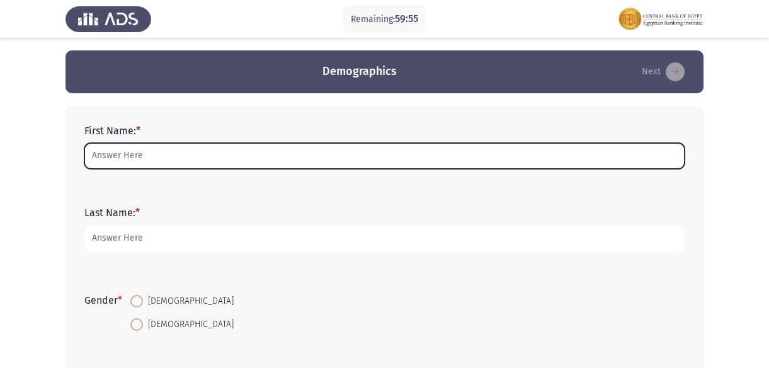
drag, startPoint x: 0, startPoint y: 0, endPoint x: 308, endPoint y: 147, distance: 341.4
click at [308, 147] on input "First Name: *" at bounding box center [384, 156] width 600 height 26
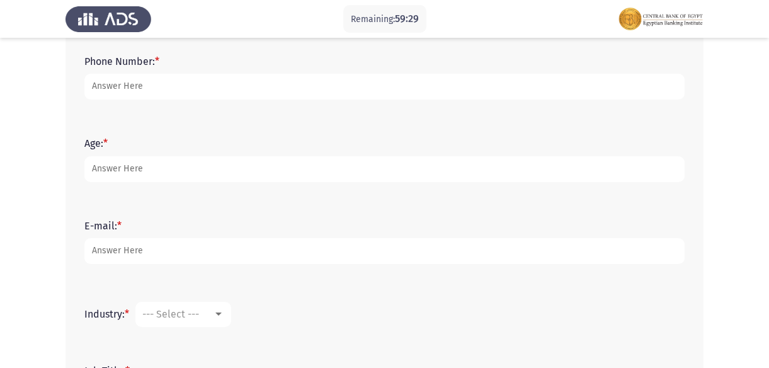
scroll to position [7, 0]
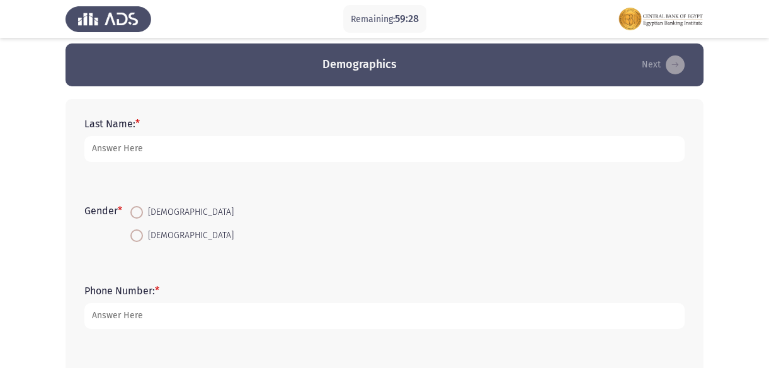
type input "[PERSON_NAME] [PERSON_NAME]"
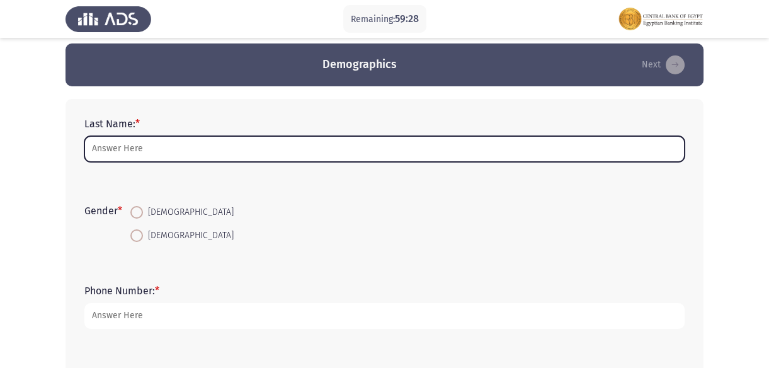
click at [203, 144] on input "Last Name: *" at bounding box center [384, 149] width 600 height 26
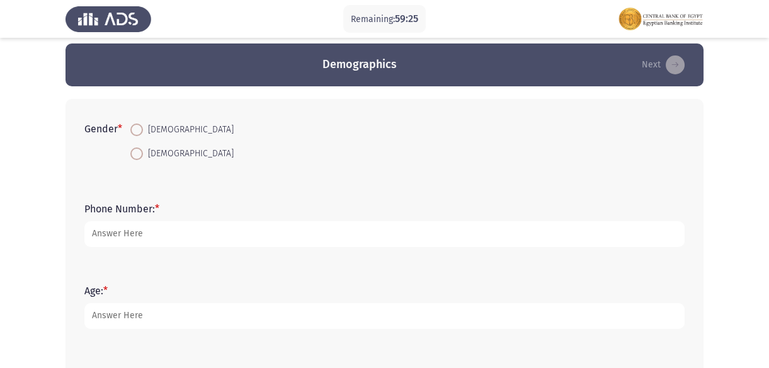
type input "Ryad"
click at [142, 125] on span at bounding box center [136, 129] width 13 height 13
click at [142, 125] on input "[DEMOGRAPHIC_DATA]" at bounding box center [136, 129] width 13 height 13
radio input "true"
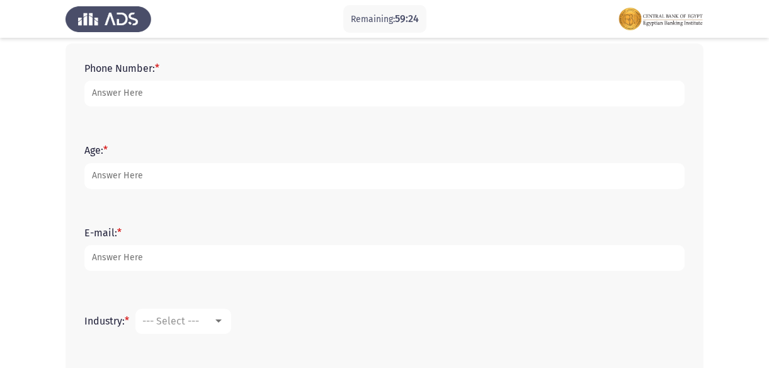
scroll to position [64, 0]
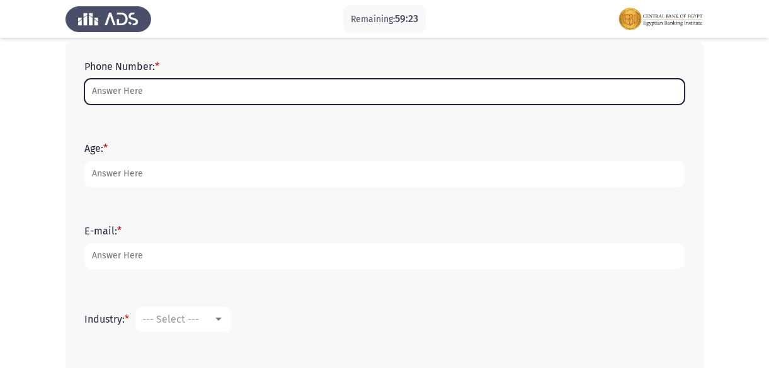
click at [151, 98] on input "Phone Number: *" at bounding box center [384, 92] width 600 height 26
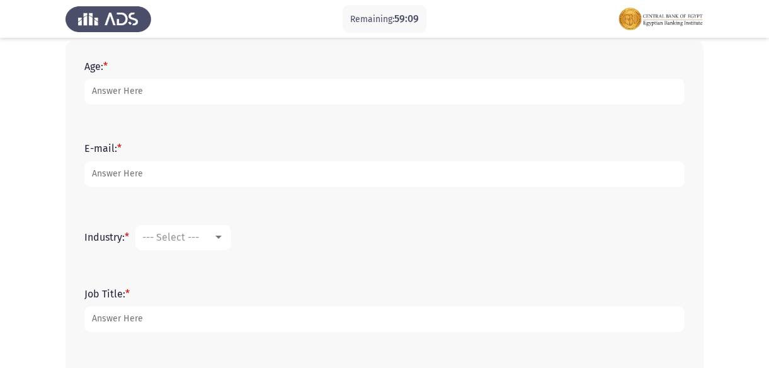
type input "01210761110"
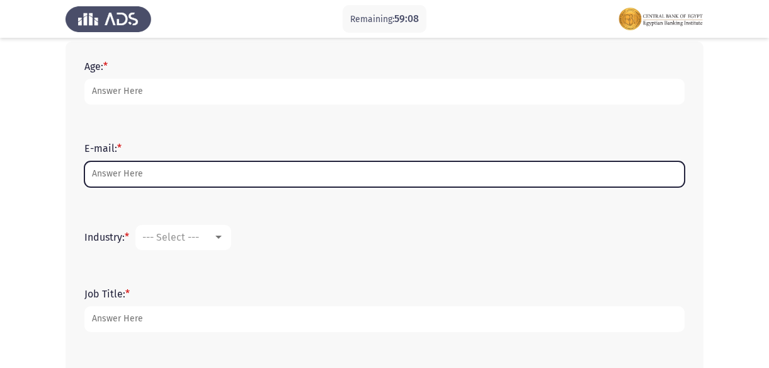
click at [192, 173] on input "E-mail: *" at bounding box center [384, 174] width 600 height 26
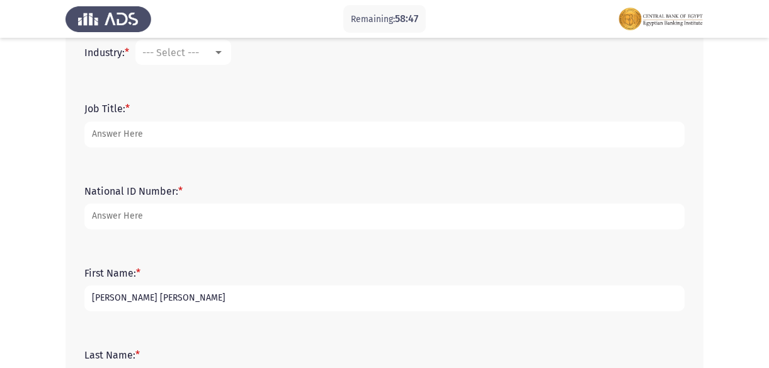
scroll to position [147, 0]
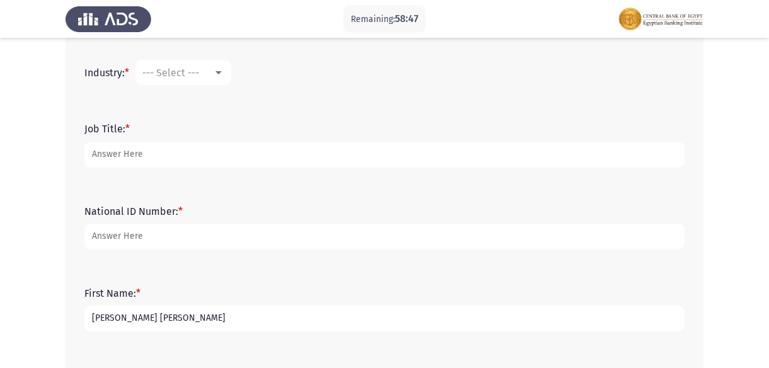
type input "[EMAIL_ADDRESS][DOMAIN_NAME]"
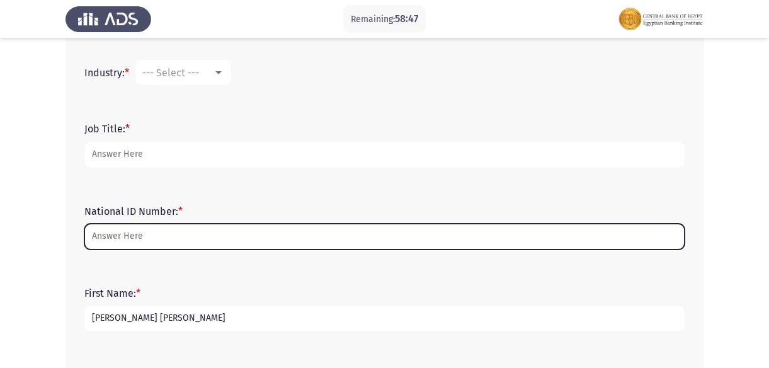
click at [163, 236] on input "National ID Number: *" at bounding box center [384, 237] width 600 height 26
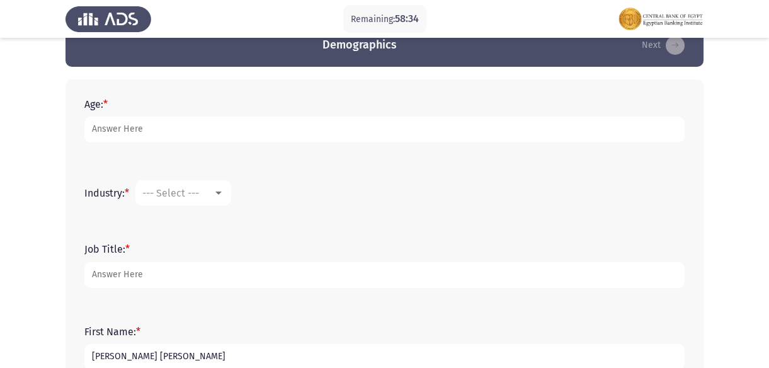
scroll to position [0, 0]
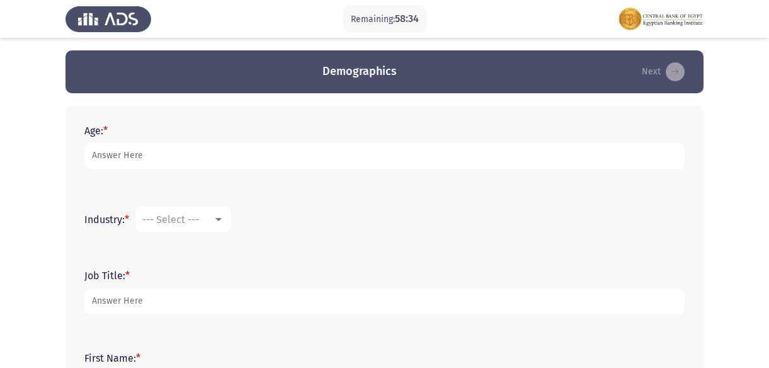
type input "[CREDIT_CARD_NUMBER]"
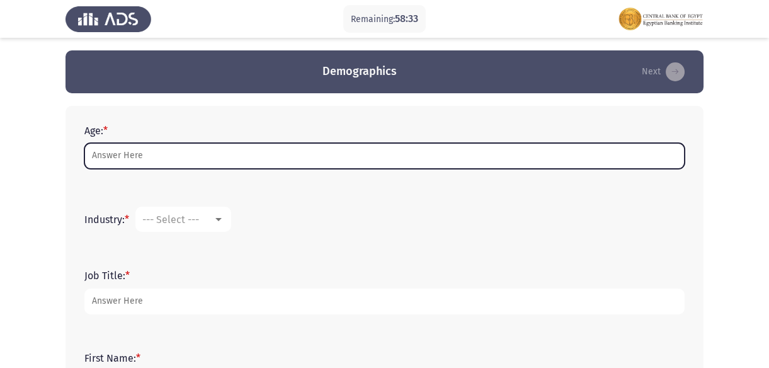
click at [175, 161] on input "Age: *" at bounding box center [384, 156] width 600 height 26
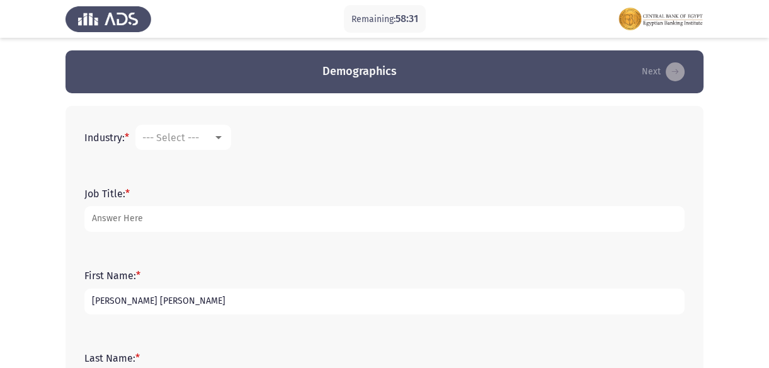
type input "23"
click at [213, 136] on div "--- Select ---" at bounding box center [177, 138] width 71 height 12
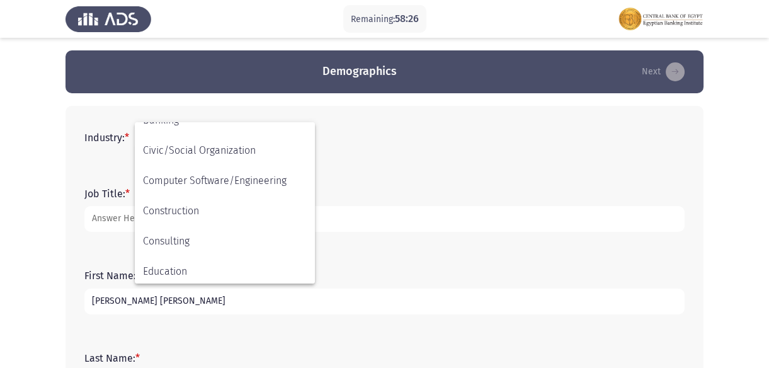
scroll to position [114, 0]
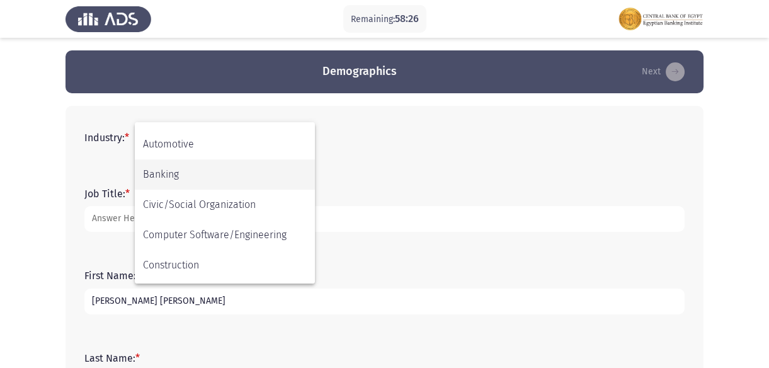
click at [206, 181] on span "Banking" at bounding box center [225, 174] width 164 height 30
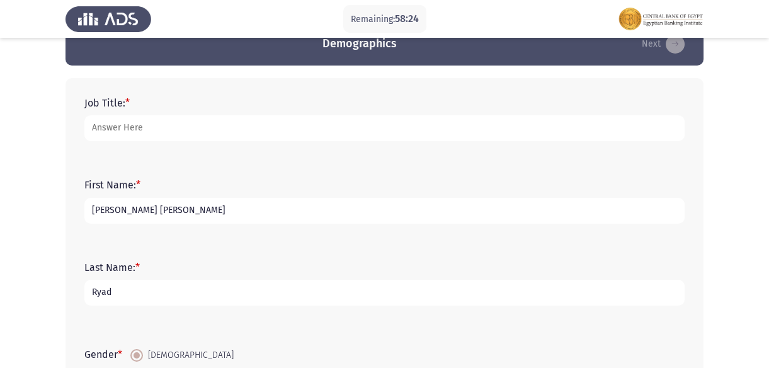
scroll to position [0, 0]
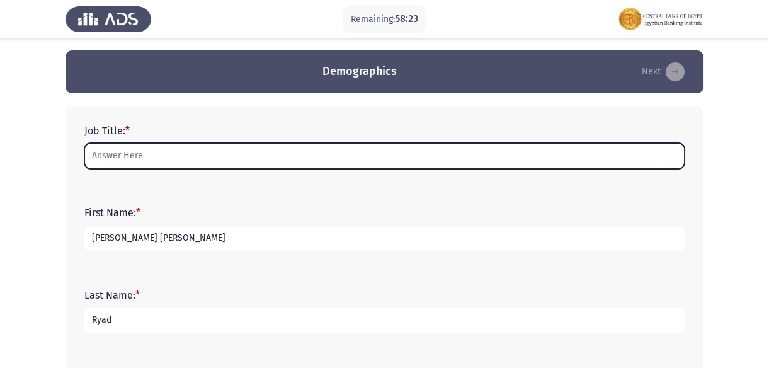
click at [196, 162] on input "Job Title: *" at bounding box center [384, 156] width 600 height 26
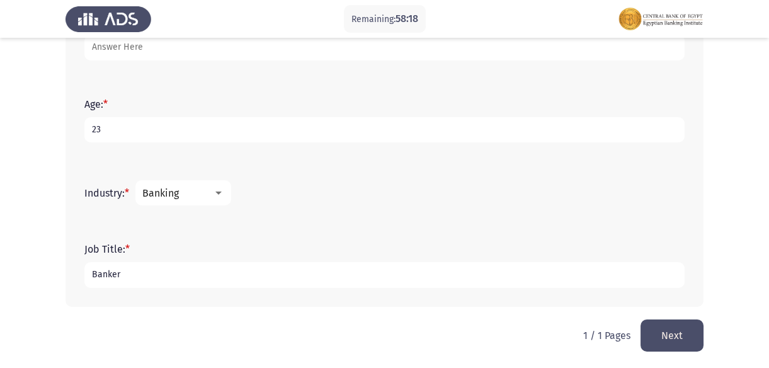
scroll to position [523, 0]
type input "Banker"
click at [691, 326] on button "Next" at bounding box center [671, 334] width 63 height 32
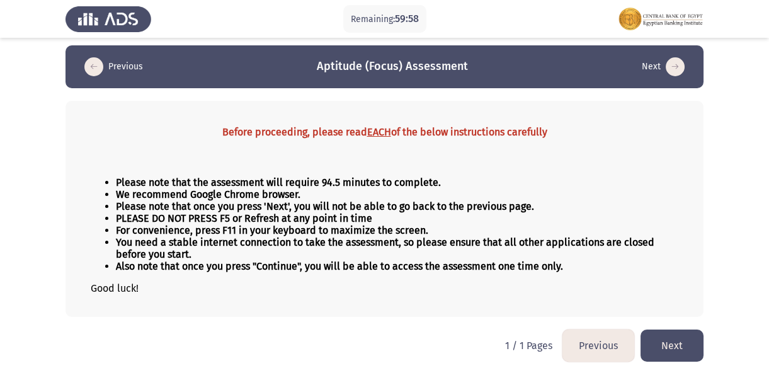
scroll to position [0, 0]
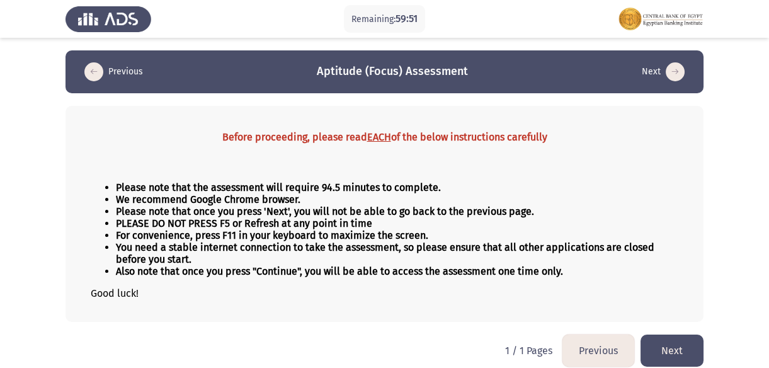
click at [663, 340] on button "Next" at bounding box center [671, 350] width 63 height 32
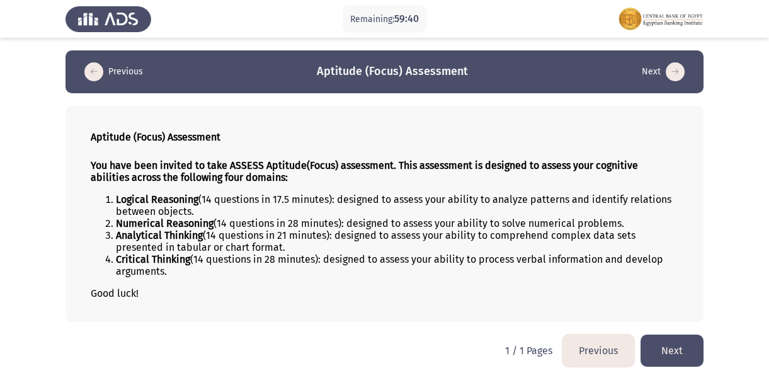
click at [681, 344] on button "Next" at bounding box center [671, 350] width 63 height 32
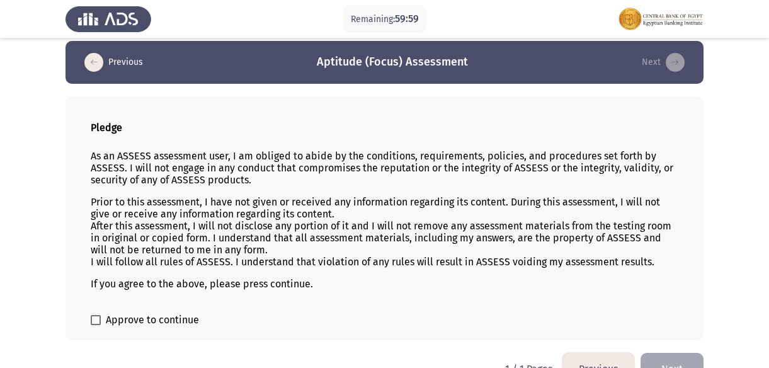
scroll to position [40, 0]
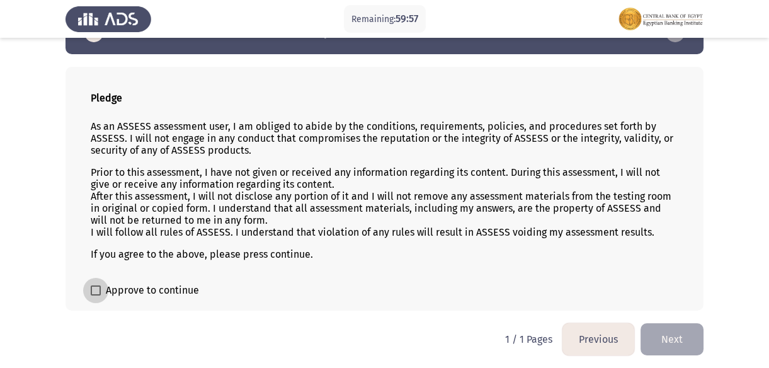
click at [96, 287] on span at bounding box center [96, 290] width 10 height 10
click at [96, 295] on input "Approve to continue" at bounding box center [95, 295] width 1 height 1
checkbox input "true"
click at [677, 337] on button "Next" at bounding box center [671, 339] width 63 height 32
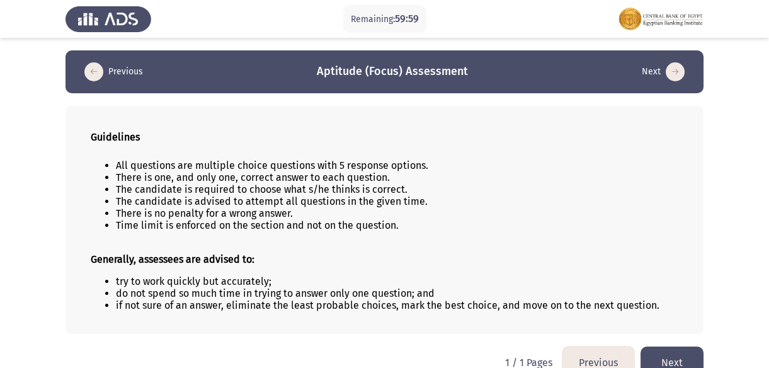
scroll to position [25, 0]
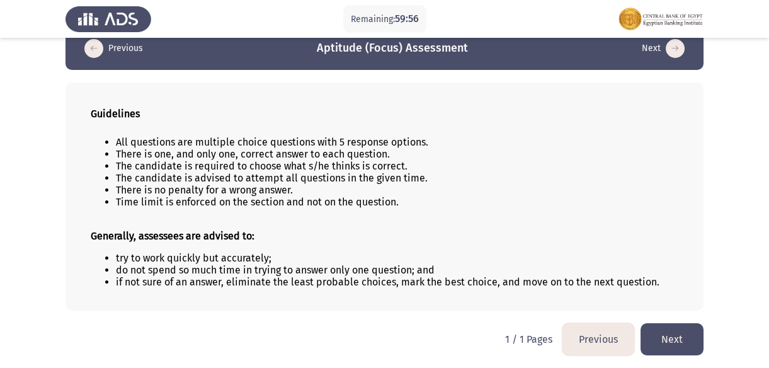
click at [661, 333] on button "Next" at bounding box center [671, 339] width 63 height 32
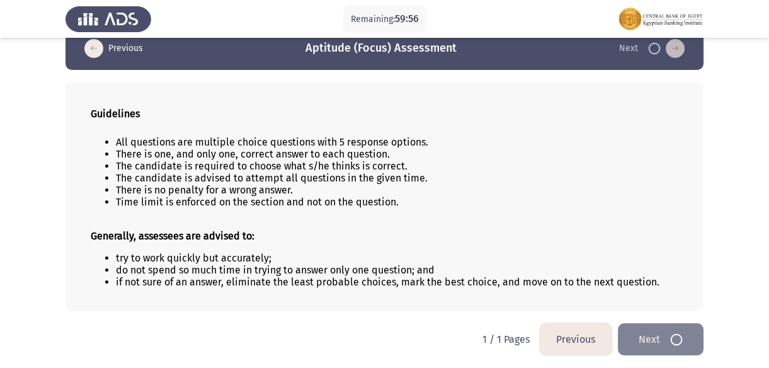
scroll to position [0, 0]
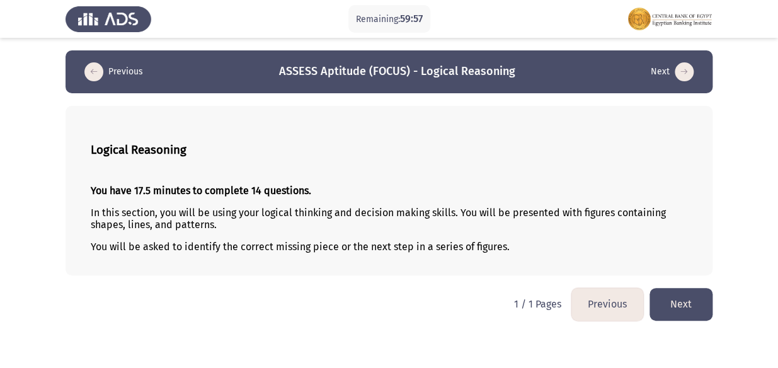
click at [662, 303] on button "Next" at bounding box center [680, 304] width 63 height 32
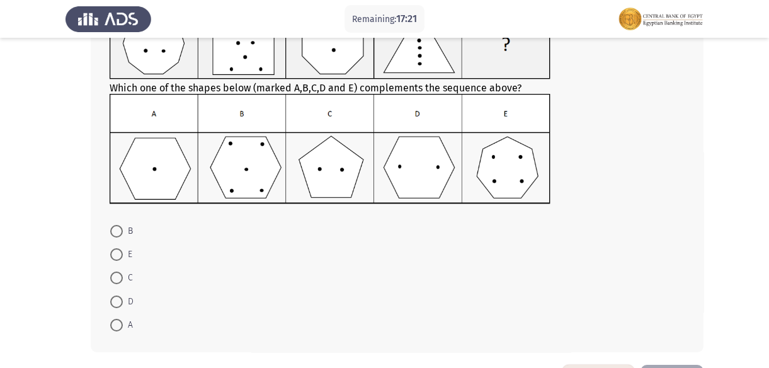
scroll to position [57, 0]
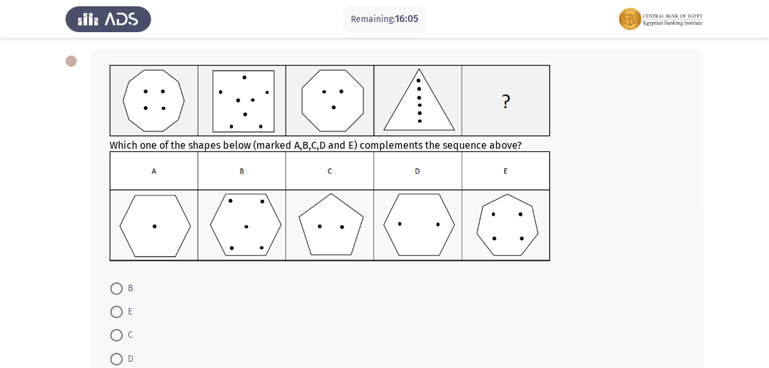
click at [237, 233] on img at bounding box center [330, 206] width 441 height 110
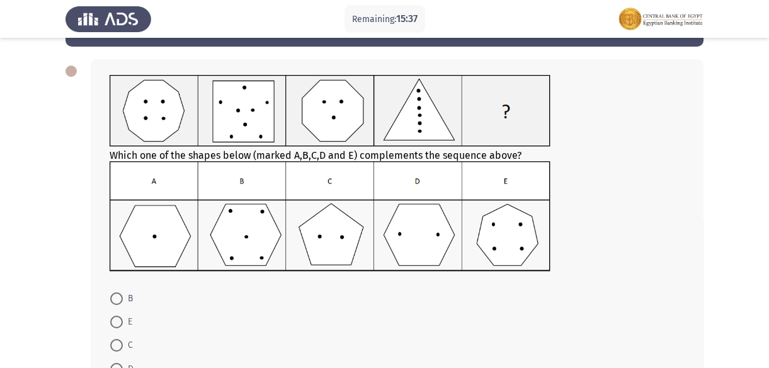
scroll to position [104, 0]
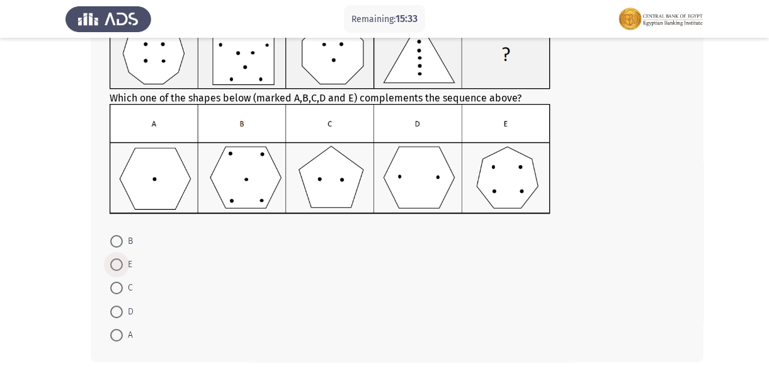
click at [120, 268] on span at bounding box center [116, 264] width 13 height 13
click at [120, 268] on input "E" at bounding box center [116, 264] width 13 height 13
radio input "true"
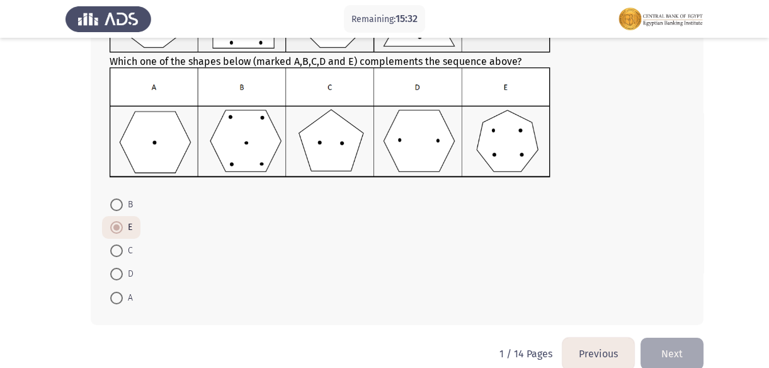
scroll to position [161, 0]
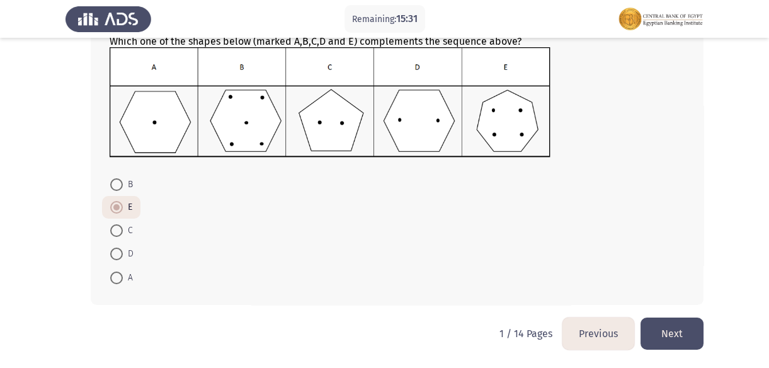
click at [668, 336] on button "Next" at bounding box center [671, 333] width 63 height 32
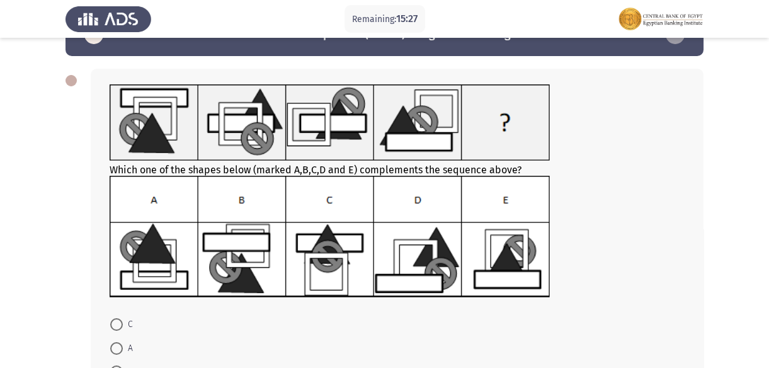
scroll to position [57, 0]
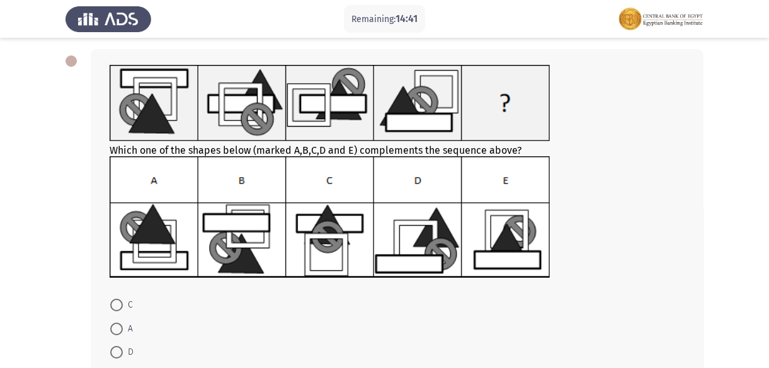
click at [121, 330] on span at bounding box center [116, 328] width 13 height 13
click at [121, 330] on input "A" at bounding box center [116, 328] width 13 height 13
radio input "true"
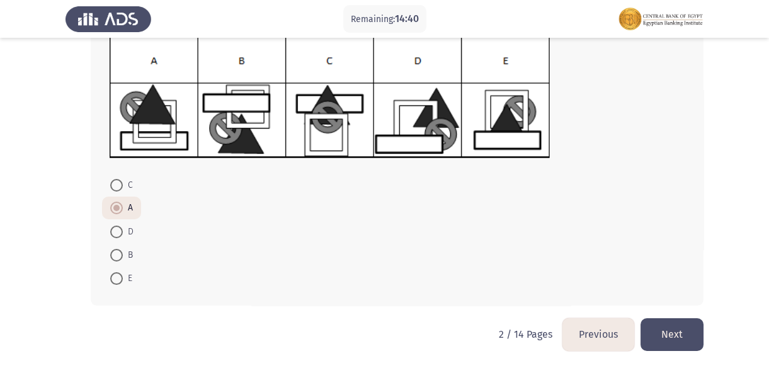
scroll to position [177, 0]
click at [685, 337] on button "Next" at bounding box center [671, 333] width 63 height 32
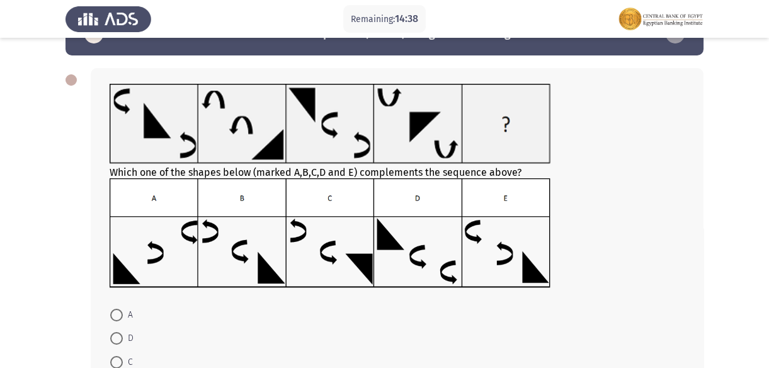
scroll to position [57, 0]
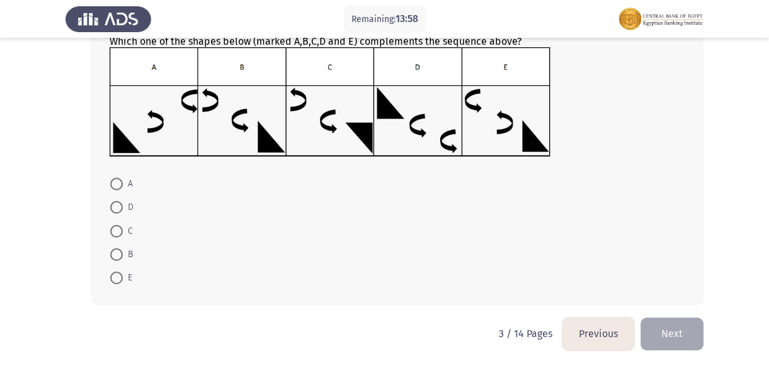
click at [115, 208] on span at bounding box center [116, 207] width 13 height 13
click at [115, 208] on input "D" at bounding box center [116, 207] width 13 height 13
radio input "true"
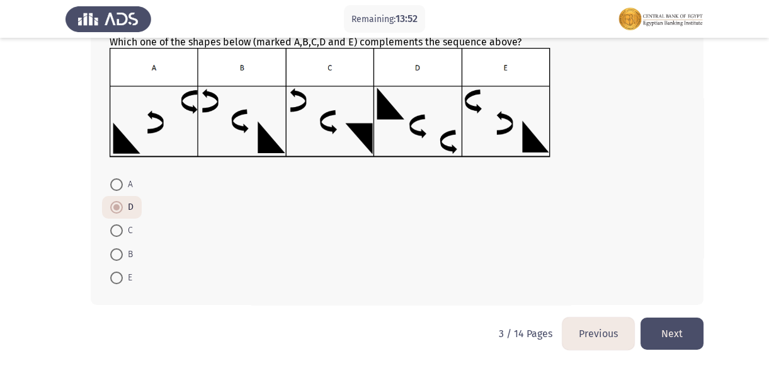
click at [674, 338] on button "Next" at bounding box center [671, 333] width 63 height 32
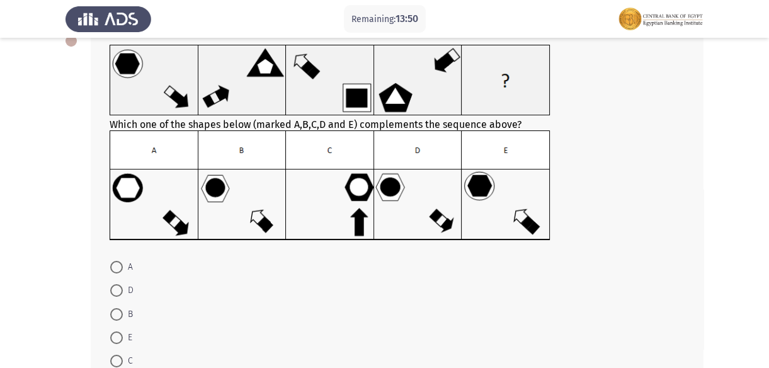
scroll to position [57, 0]
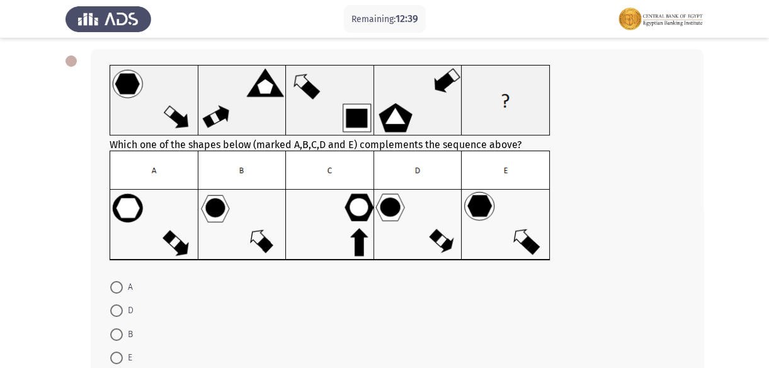
click at [261, 240] on img at bounding box center [330, 206] width 441 height 110
click at [124, 332] on span "B" at bounding box center [128, 334] width 10 height 15
click at [123, 332] on input "B" at bounding box center [116, 334] width 13 height 13
radio input "true"
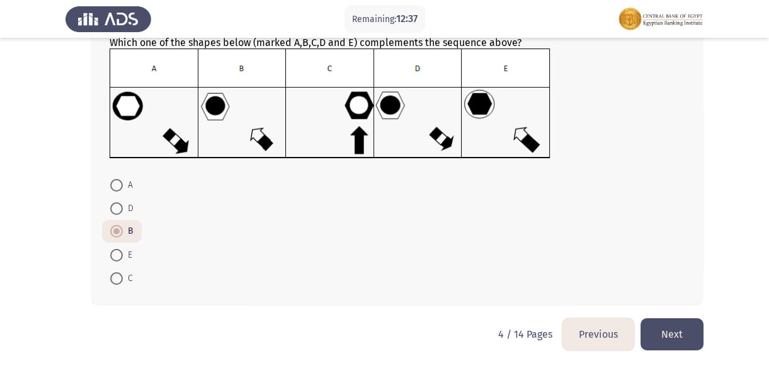
scroll to position [159, 0]
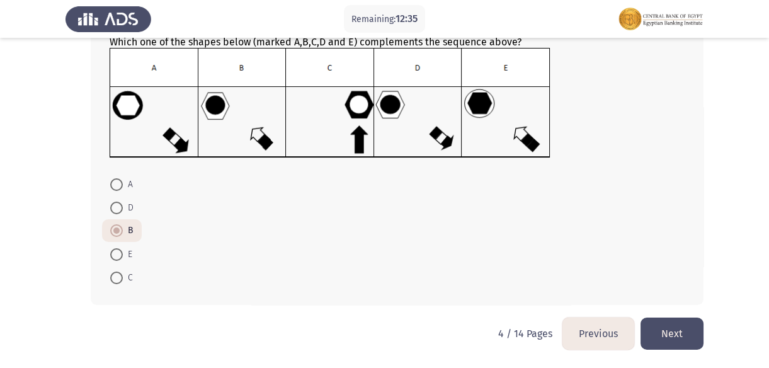
click at [680, 331] on button "Next" at bounding box center [671, 333] width 63 height 32
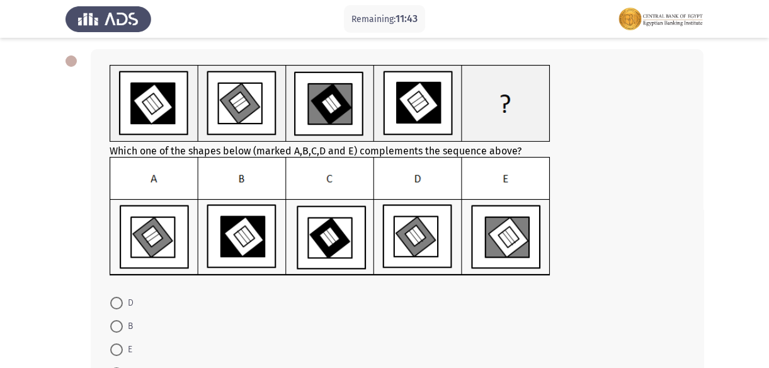
scroll to position [114, 0]
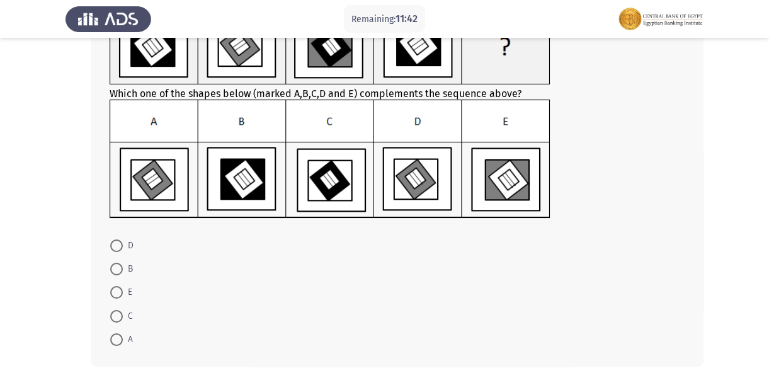
click at [113, 333] on span at bounding box center [116, 339] width 13 height 13
click at [113, 333] on input "A" at bounding box center [116, 339] width 13 height 13
radio input "true"
click at [122, 244] on span at bounding box center [116, 245] width 13 height 13
click at [122, 244] on input "D" at bounding box center [116, 245] width 13 height 13
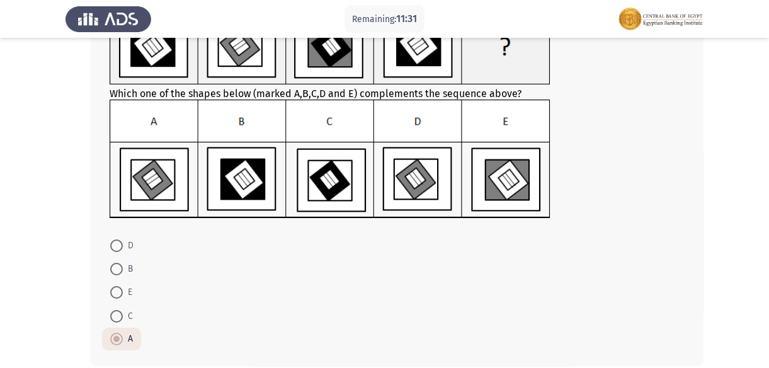
radio input "true"
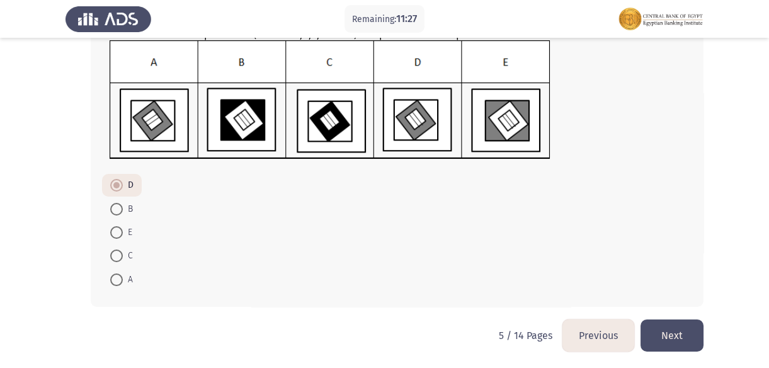
scroll to position [175, 0]
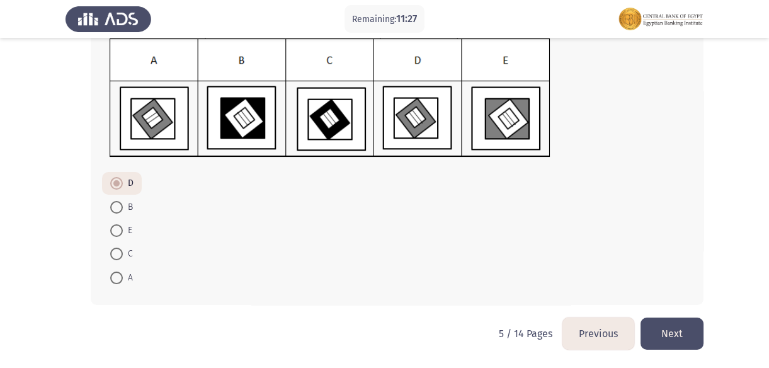
click at [671, 335] on button "Next" at bounding box center [671, 333] width 63 height 32
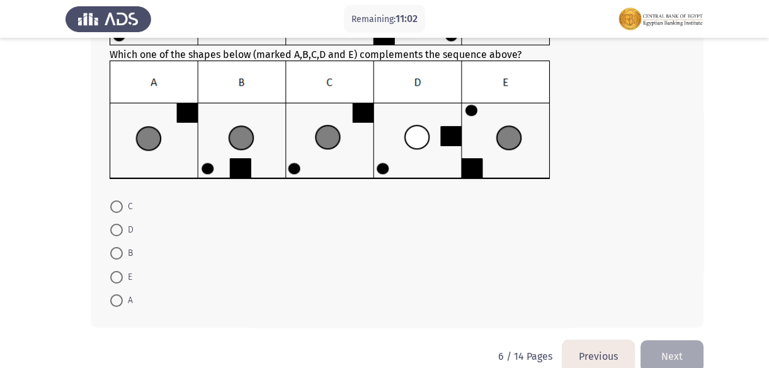
scroll to position [171, 0]
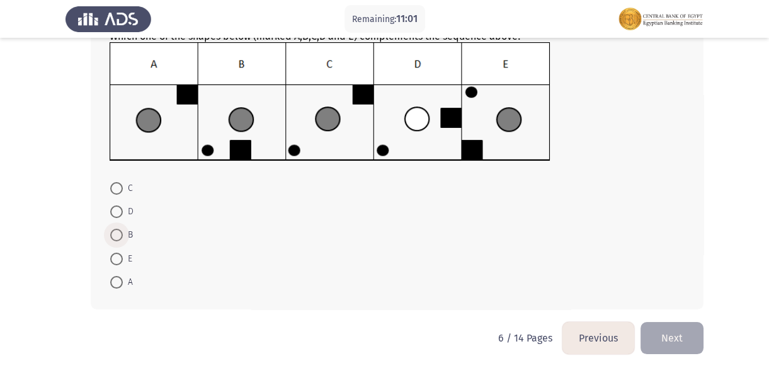
click at [111, 237] on span at bounding box center [116, 235] width 13 height 13
click at [111, 237] on input "B" at bounding box center [116, 235] width 13 height 13
radio input "true"
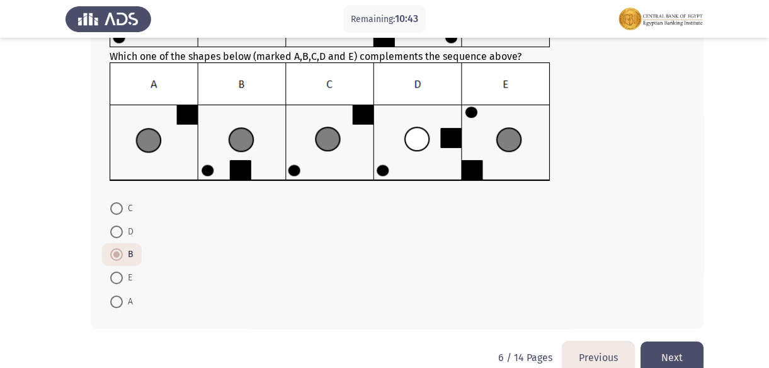
scroll to position [175, 0]
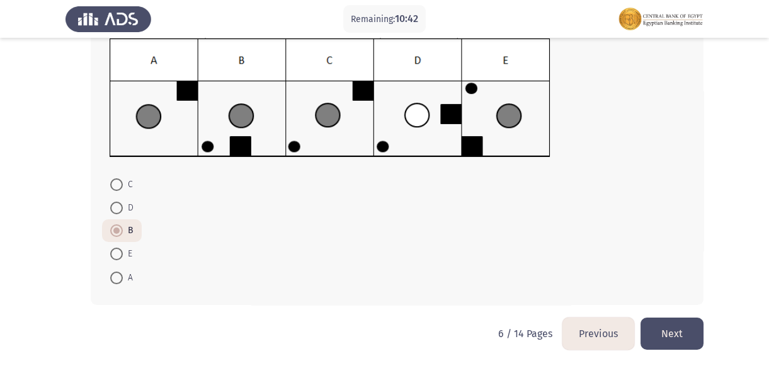
click at [658, 328] on button "Next" at bounding box center [671, 333] width 63 height 32
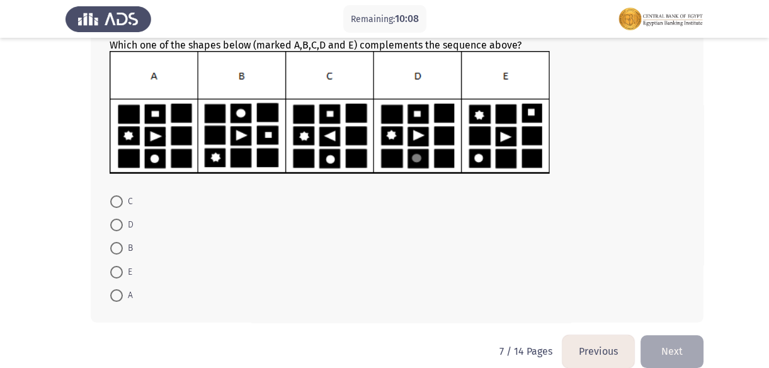
scroll to position [171, 0]
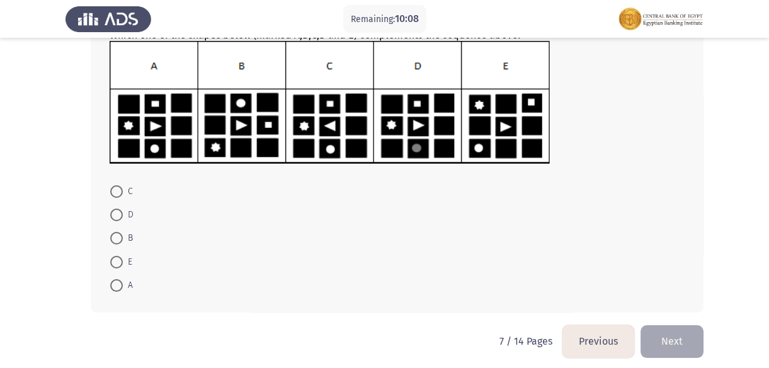
click at [115, 288] on span at bounding box center [116, 285] width 13 height 13
click at [115, 288] on input "A" at bounding box center [116, 285] width 13 height 13
radio input "true"
click at [671, 343] on button "Next" at bounding box center [671, 340] width 63 height 32
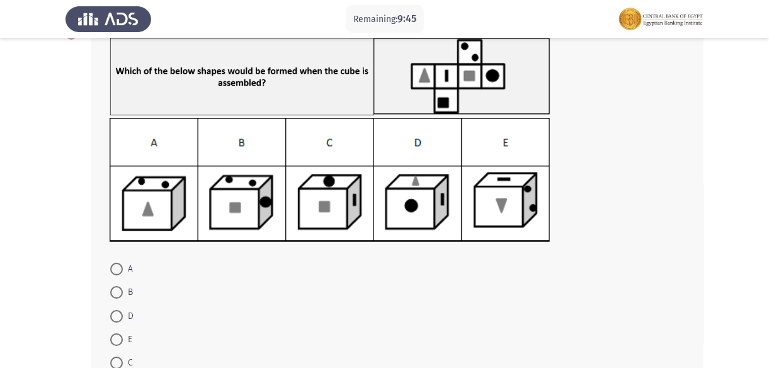
scroll to position [57, 0]
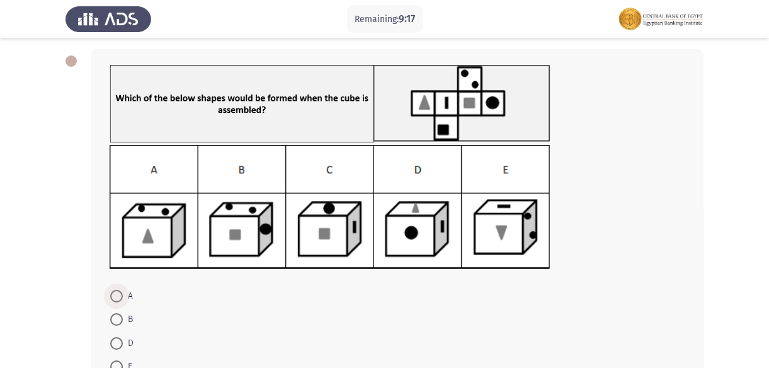
click at [117, 292] on span at bounding box center [116, 296] width 13 height 13
click at [117, 292] on input "A" at bounding box center [116, 296] width 13 height 13
radio input "true"
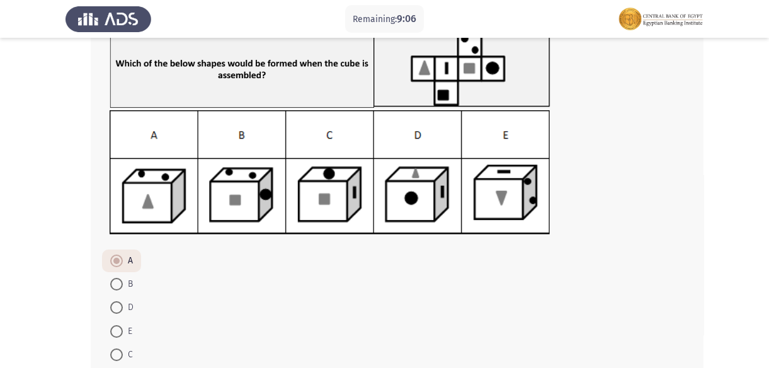
scroll to position [111, 0]
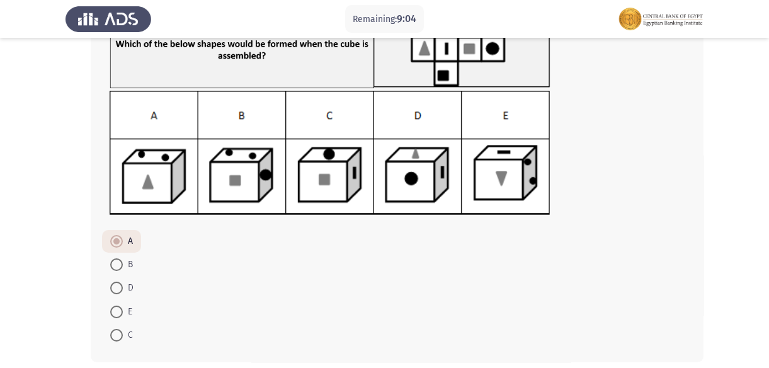
click at [113, 268] on span at bounding box center [116, 264] width 13 height 13
click at [113, 268] on input "B" at bounding box center [116, 264] width 13 height 13
radio input "true"
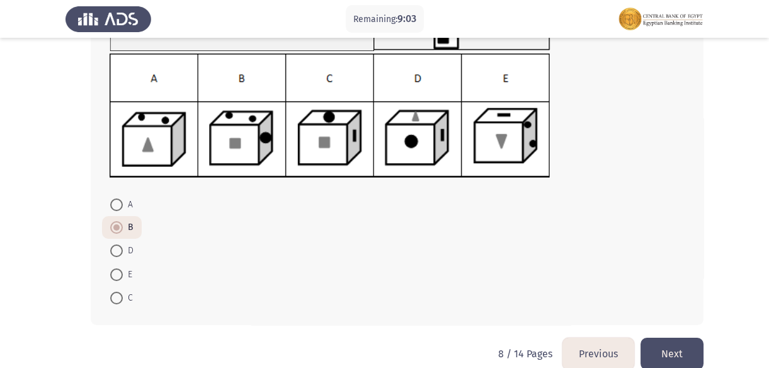
scroll to position [168, 0]
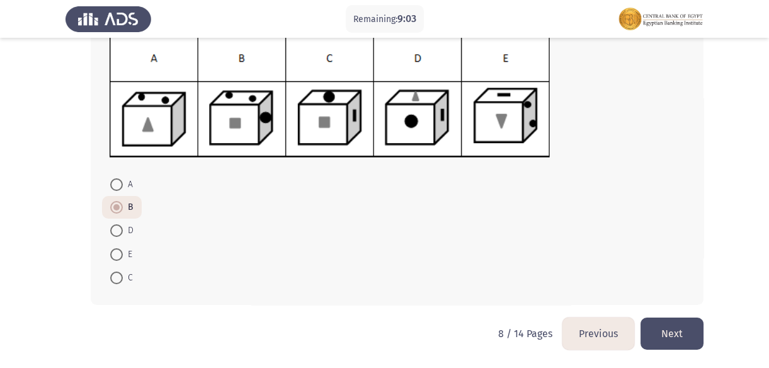
click at [662, 333] on button "Next" at bounding box center [671, 333] width 63 height 32
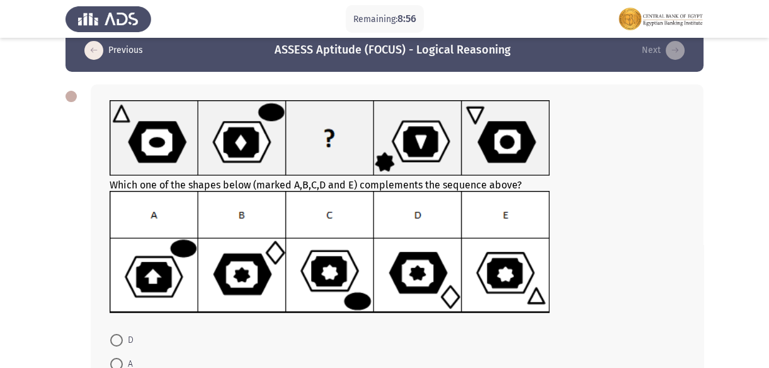
scroll to position [57, 0]
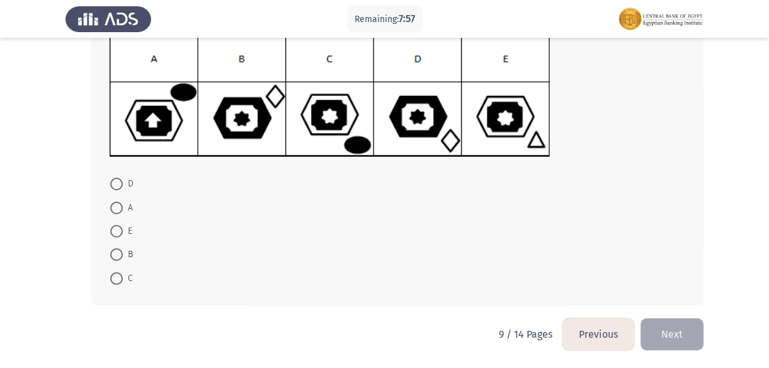
click at [120, 228] on span at bounding box center [116, 231] width 13 height 13
click at [120, 228] on input "E" at bounding box center [116, 231] width 13 height 13
radio input "true"
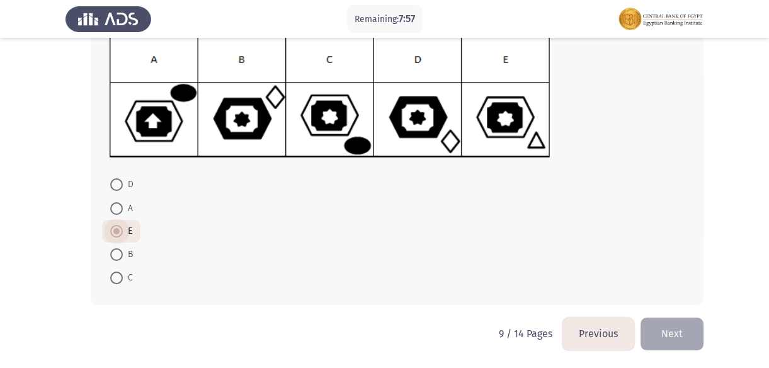
scroll to position [177, 0]
click at [661, 332] on button "Next" at bounding box center [671, 333] width 63 height 32
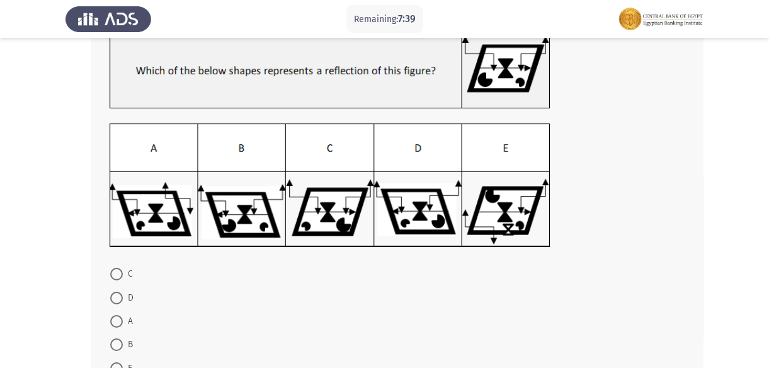
scroll to position [114, 0]
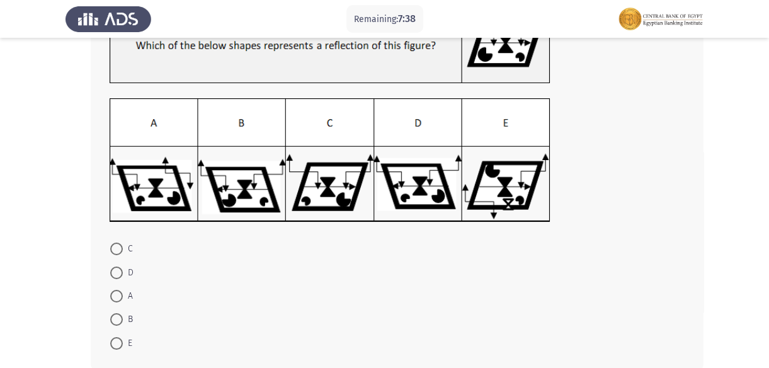
click at [113, 292] on span at bounding box center [116, 296] width 13 height 13
click at [113, 292] on input "A" at bounding box center [116, 296] width 13 height 13
radio input "true"
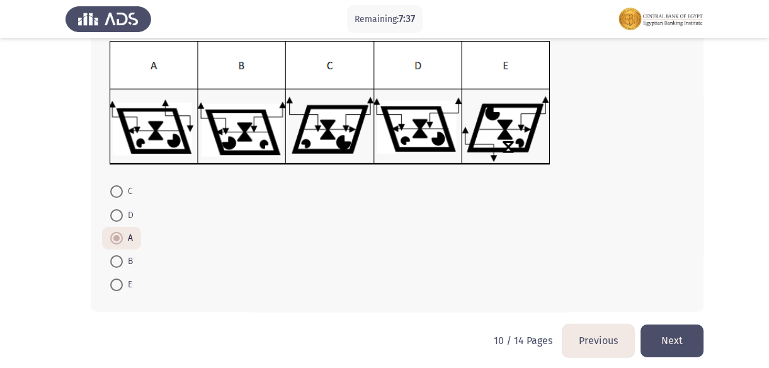
click at [669, 334] on button "Next" at bounding box center [671, 340] width 63 height 32
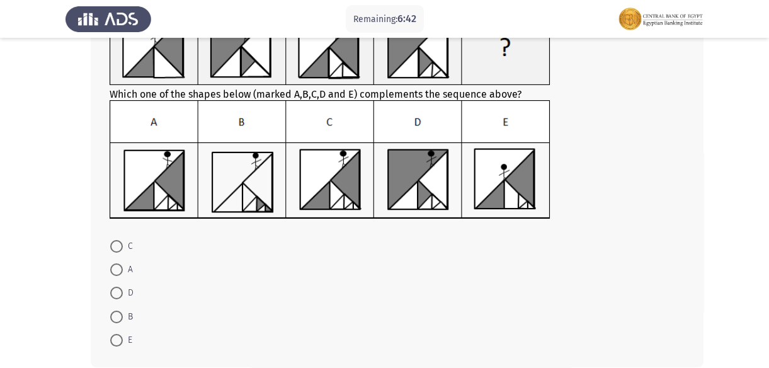
scroll to position [114, 0]
click at [116, 310] on span at bounding box center [116, 316] width 13 height 13
click at [116, 310] on input "B" at bounding box center [116, 316] width 13 height 13
radio input "true"
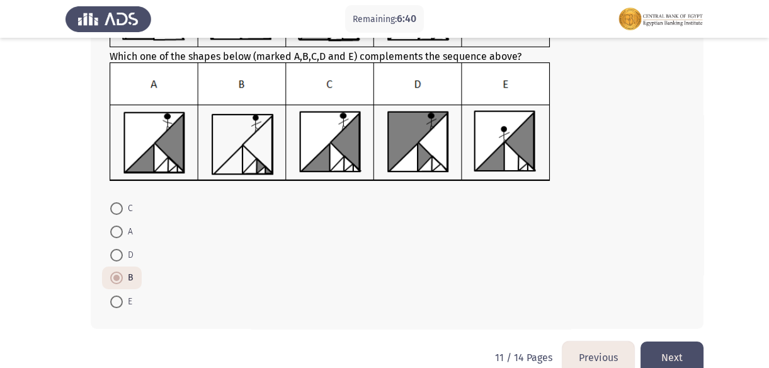
scroll to position [171, 0]
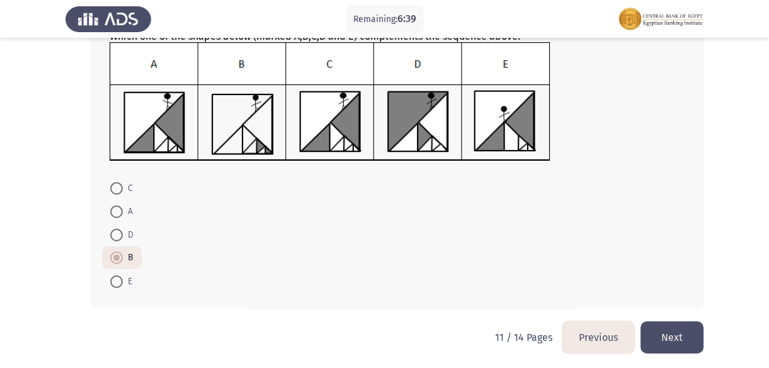
click at [659, 336] on button "Next" at bounding box center [671, 337] width 63 height 32
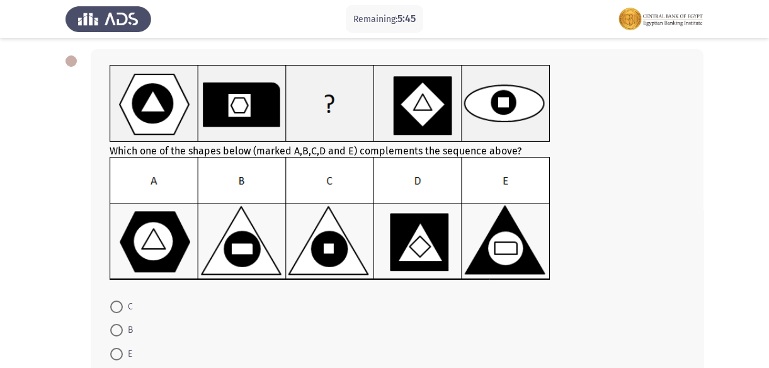
scroll to position [114, 0]
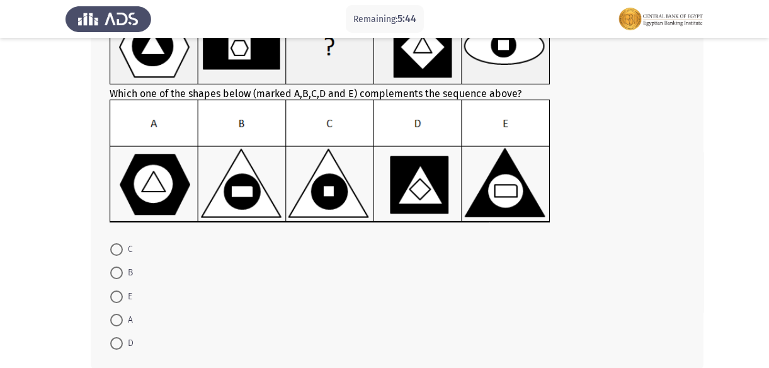
click at [123, 322] on span "A" at bounding box center [128, 319] width 10 height 15
click at [123, 322] on input "A" at bounding box center [116, 320] width 13 height 13
radio input "true"
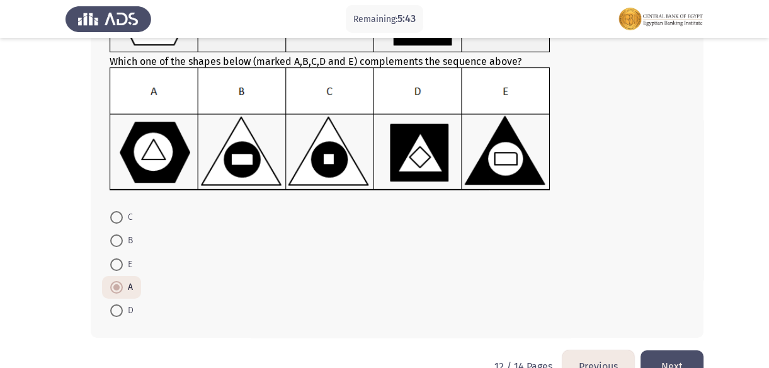
scroll to position [179, 0]
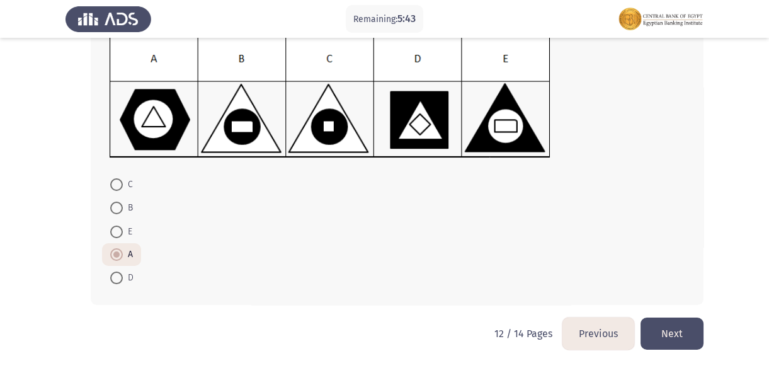
click at [677, 325] on button "Next" at bounding box center [671, 333] width 63 height 32
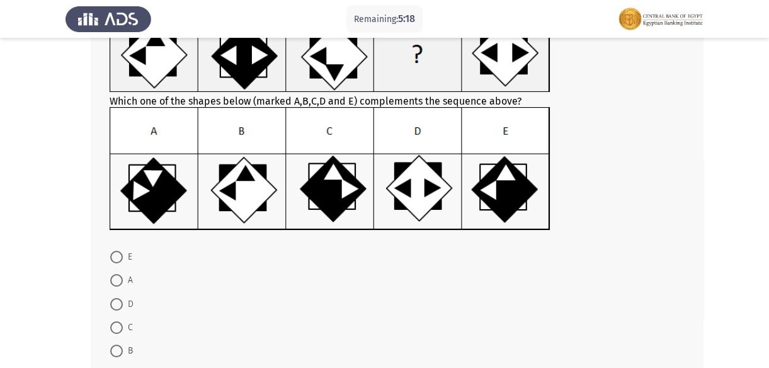
scroll to position [171, 0]
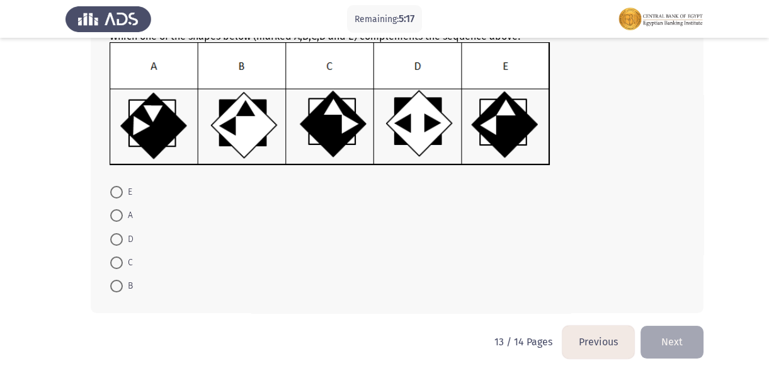
click at [123, 265] on span "C" at bounding box center [128, 262] width 10 height 15
click at [123, 265] on input "C" at bounding box center [116, 262] width 13 height 13
radio input "true"
click at [680, 334] on button "Next" at bounding box center [671, 341] width 63 height 32
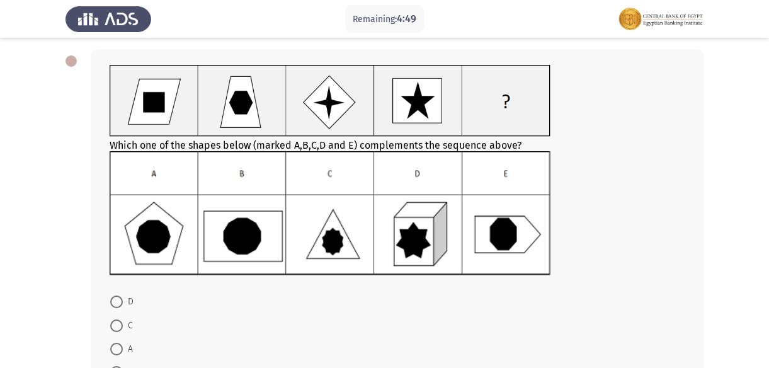
scroll to position [114, 0]
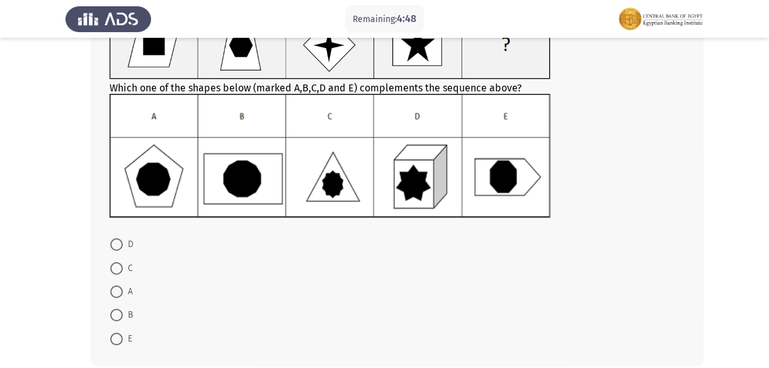
click at [115, 305] on mat-radio-button "B" at bounding box center [121, 314] width 39 height 23
drag, startPoint x: 118, startPoint y: 311, endPoint x: 142, endPoint y: 309, distance: 23.4
click at [118, 312] on span at bounding box center [116, 315] width 13 height 13
click at [118, 312] on input "B" at bounding box center [116, 315] width 13 height 13
radio input "true"
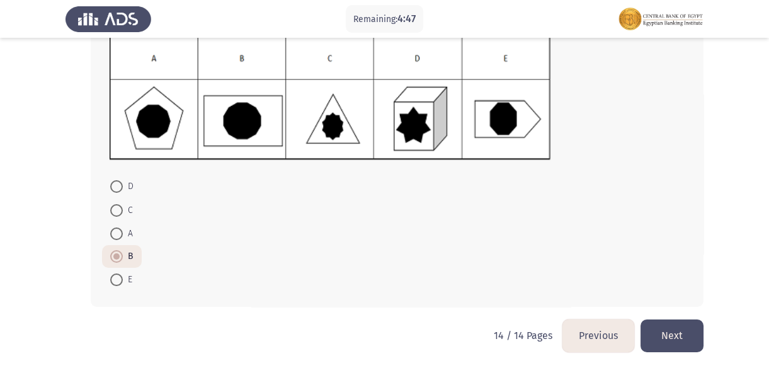
scroll to position [174, 0]
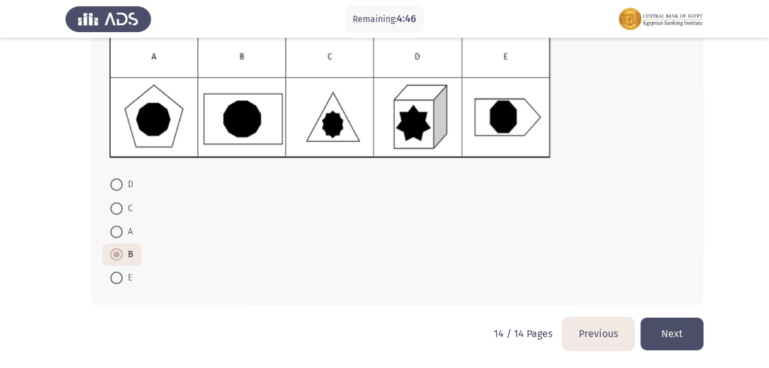
click at [666, 332] on button "Next" at bounding box center [671, 333] width 63 height 32
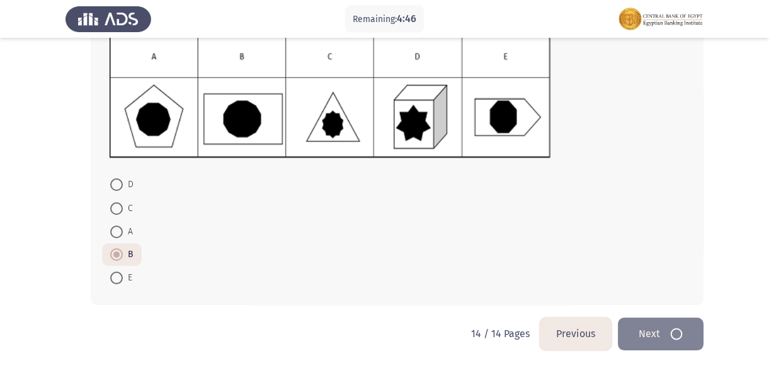
scroll to position [0, 0]
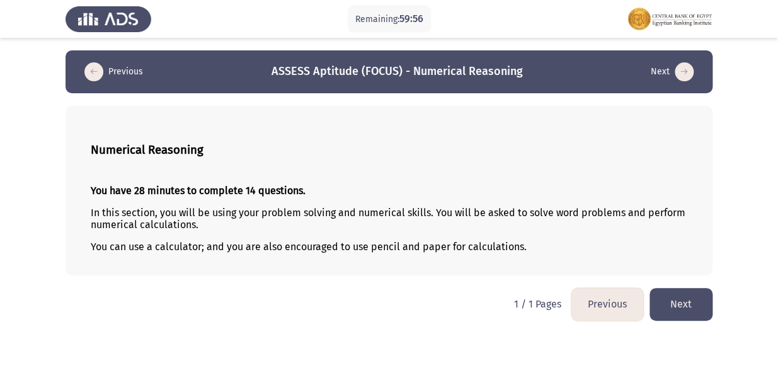
click at [674, 300] on button "Next" at bounding box center [680, 304] width 63 height 32
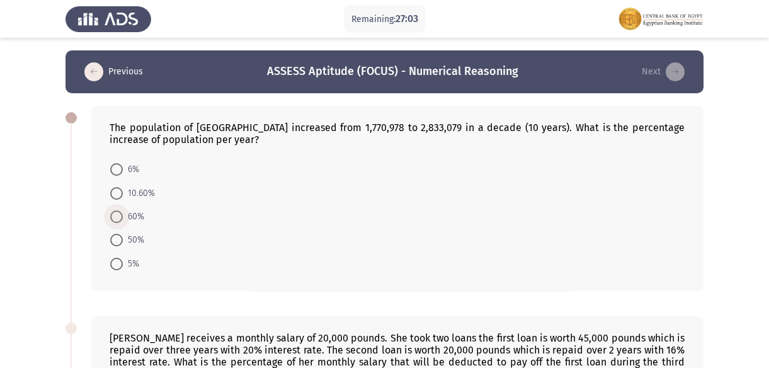
click at [111, 219] on span at bounding box center [116, 216] width 13 height 13
click at [111, 219] on input "60%" at bounding box center [116, 216] width 13 height 13
radio input "true"
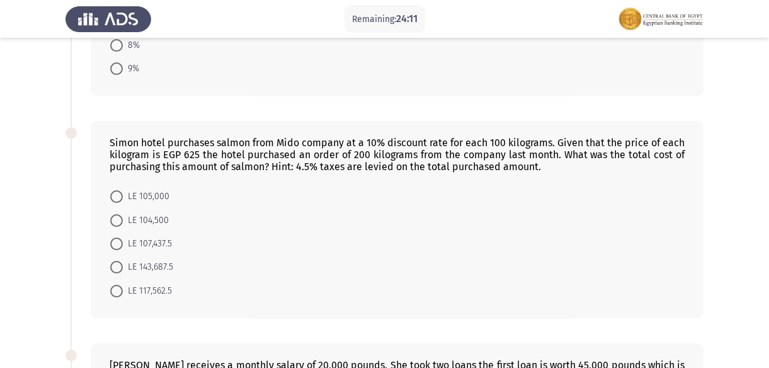
scroll to position [448, 0]
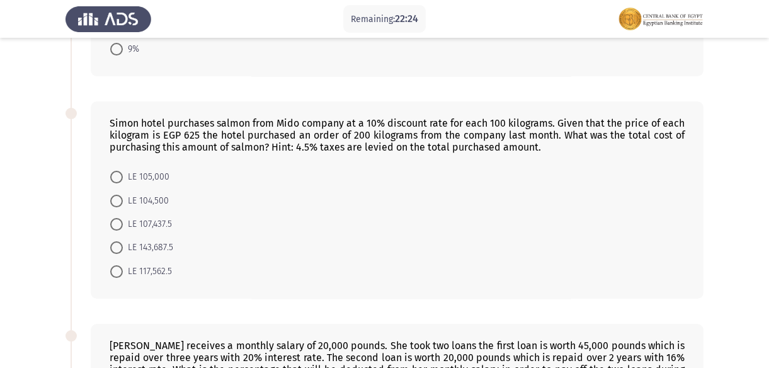
click at [112, 265] on span at bounding box center [116, 271] width 13 height 13
click at [112, 265] on input "LE 117,562.5" at bounding box center [116, 271] width 13 height 13
radio input "true"
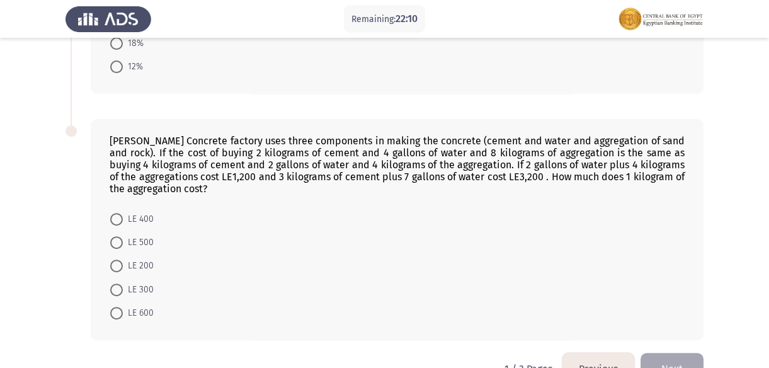
scroll to position [906, 0]
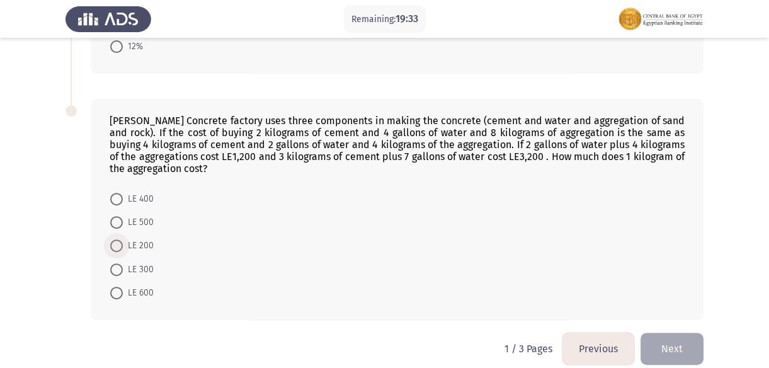
click at [115, 239] on span at bounding box center [116, 245] width 13 height 13
click at [115, 239] on input "LE 200" at bounding box center [116, 245] width 13 height 13
radio input "true"
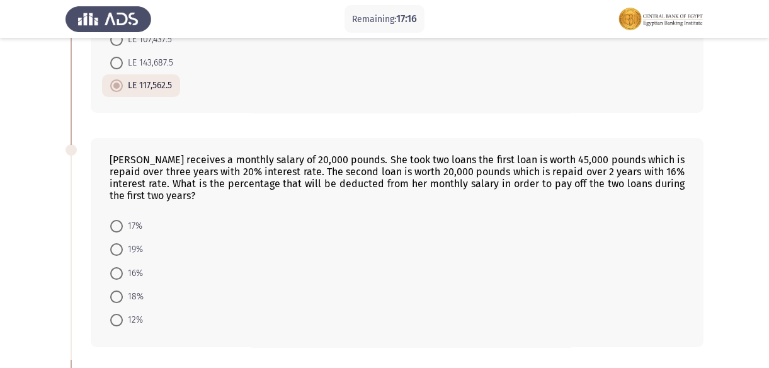
scroll to position [630, 0]
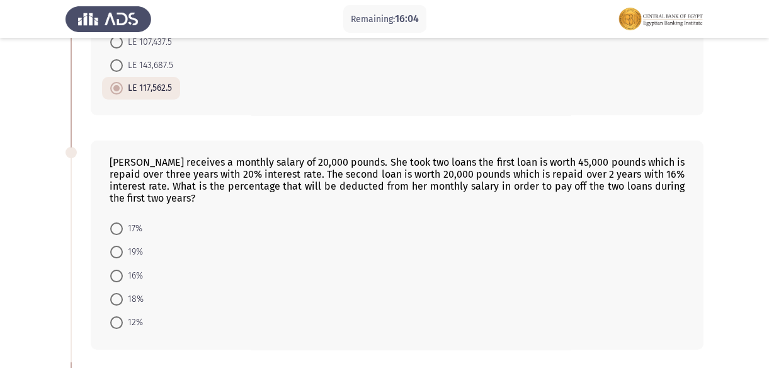
click at [113, 292] on label "18%" at bounding box center [126, 299] width 33 height 15
click at [113, 293] on input "18%" at bounding box center [116, 299] width 13 height 13
radio input "true"
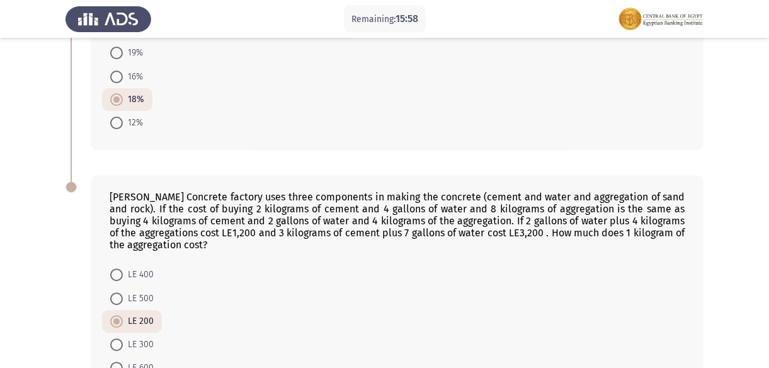
scroll to position [732, 0]
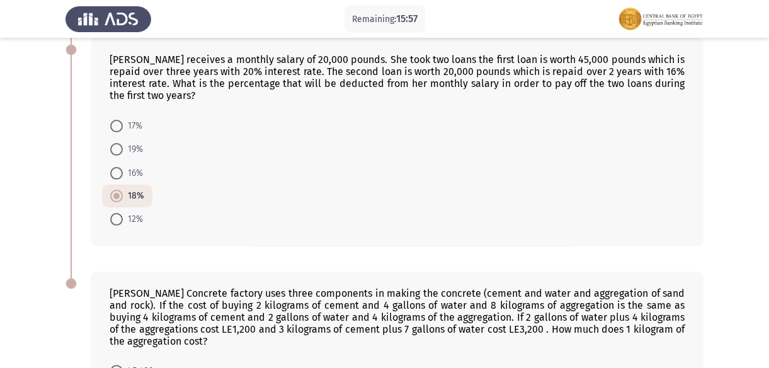
click at [125, 137] on mat-radio-button "19%" at bounding box center [126, 148] width 49 height 23
click at [121, 120] on span at bounding box center [116, 126] width 13 height 13
click at [121, 120] on input "17%" at bounding box center [116, 126] width 13 height 13
radio input "true"
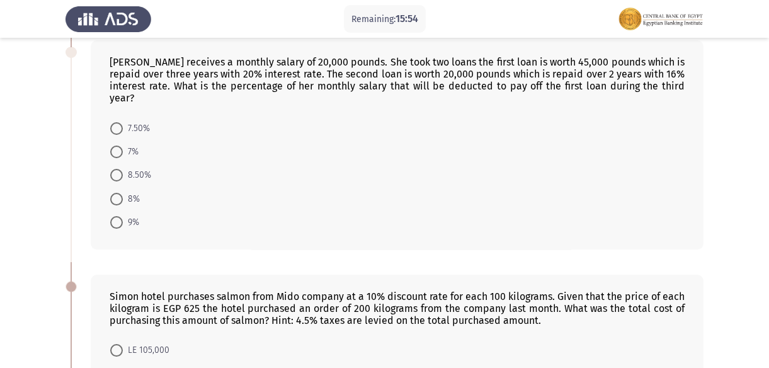
click at [111, 122] on span at bounding box center [116, 128] width 13 height 13
click at [111, 122] on input "7.50%" at bounding box center [116, 128] width 13 height 13
radio input "true"
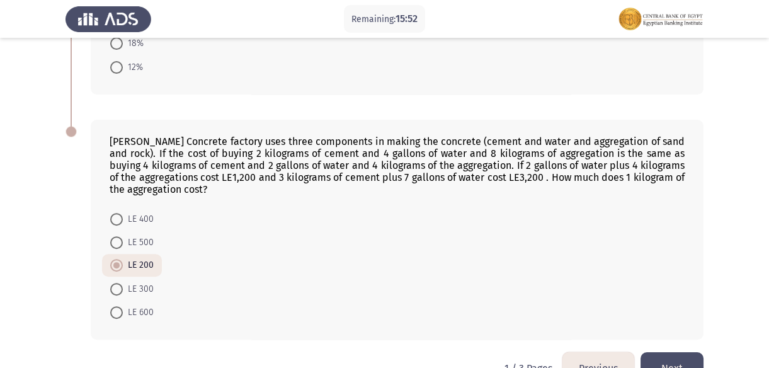
scroll to position [904, 0]
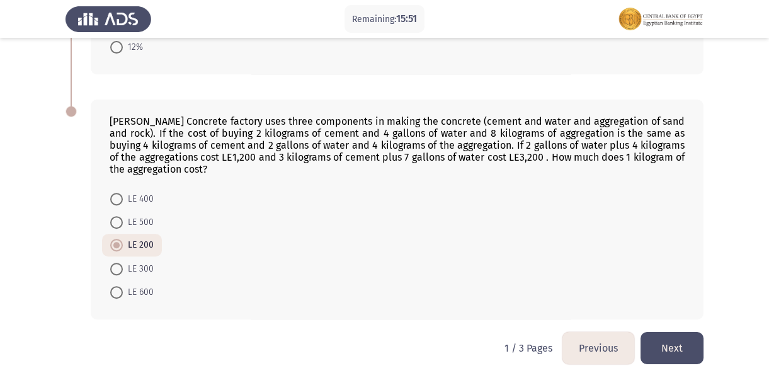
click at [672, 339] on button "Next" at bounding box center [671, 348] width 63 height 32
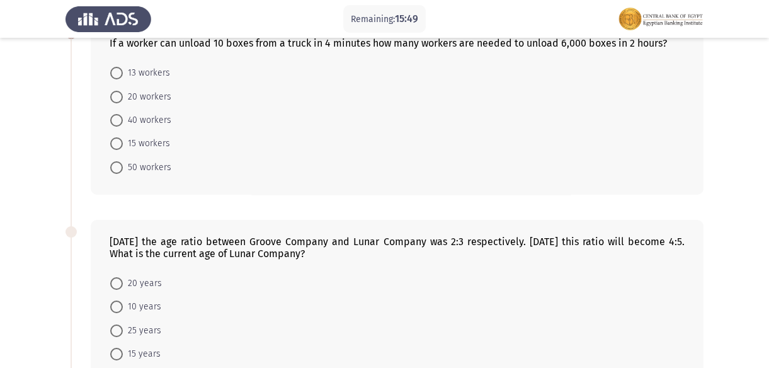
scroll to position [57, 0]
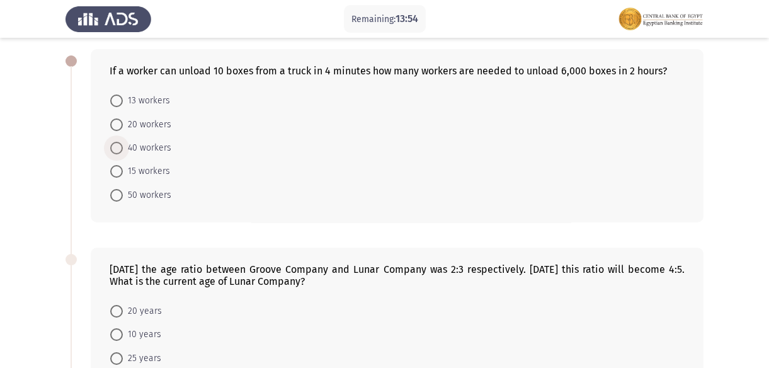
click at [120, 143] on span at bounding box center [116, 148] width 13 height 13
click at [120, 143] on input "40 workers" at bounding box center [116, 148] width 13 height 13
radio input "true"
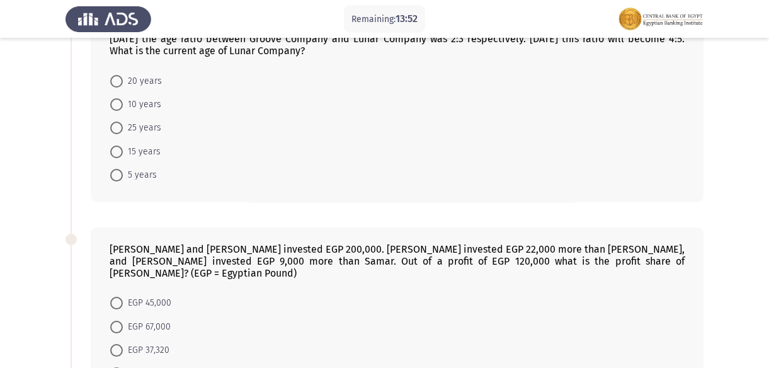
scroll to position [229, 0]
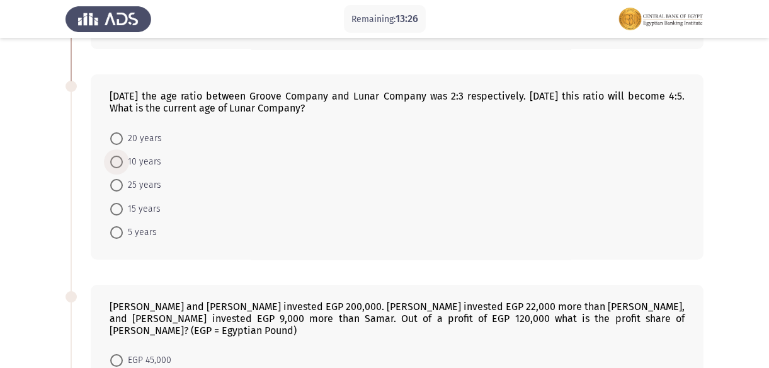
click at [126, 161] on span "10 years" at bounding box center [142, 161] width 38 height 15
click at [123, 161] on input "10 years" at bounding box center [116, 162] width 13 height 13
radio input "true"
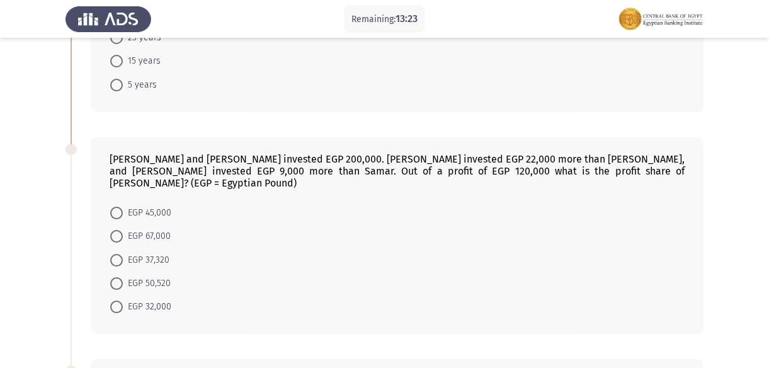
scroll to position [458, 0]
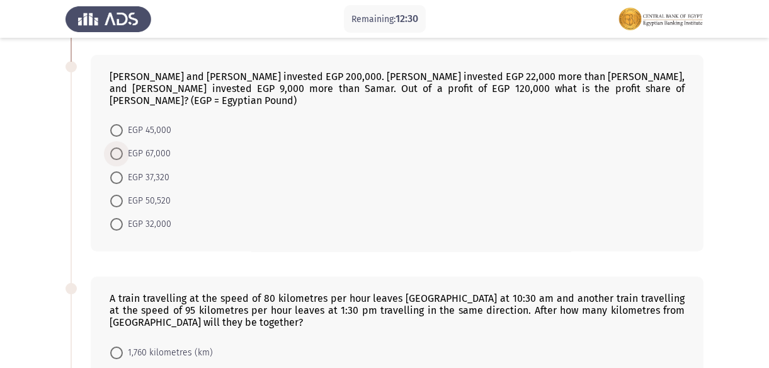
click at [125, 146] on span "EGP 67,000" at bounding box center [147, 153] width 48 height 15
click at [123, 147] on input "EGP 67,000" at bounding box center [116, 153] width 13 height 13
radio input "true"
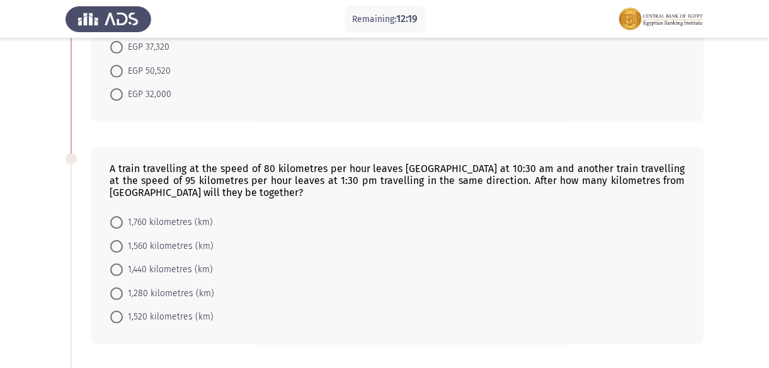
scroll to position [604, 0]
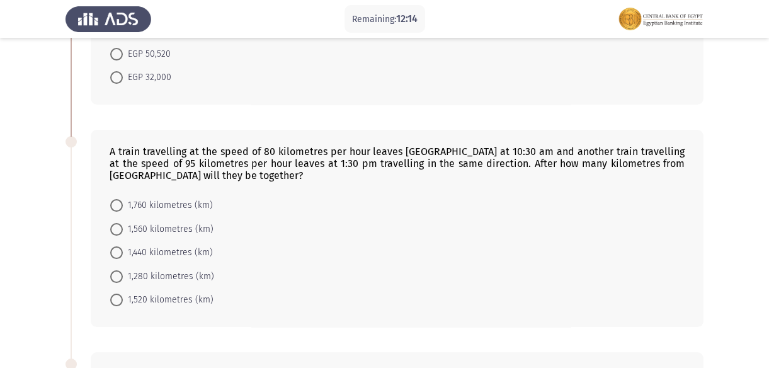
click at [116, 199] on span at bounding box center [116, 205] width 13 height 13
click at [116, 199] on input "1,760 kilometres (km)" at bounding box center [116, 205] width 13 height 13
radio input "true"
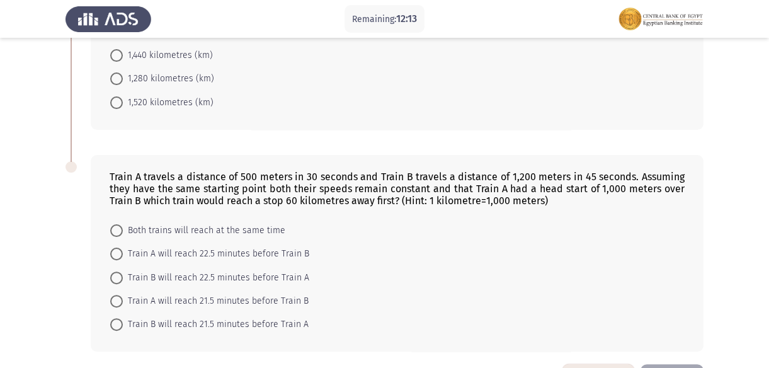
scroll to position [832, 0]
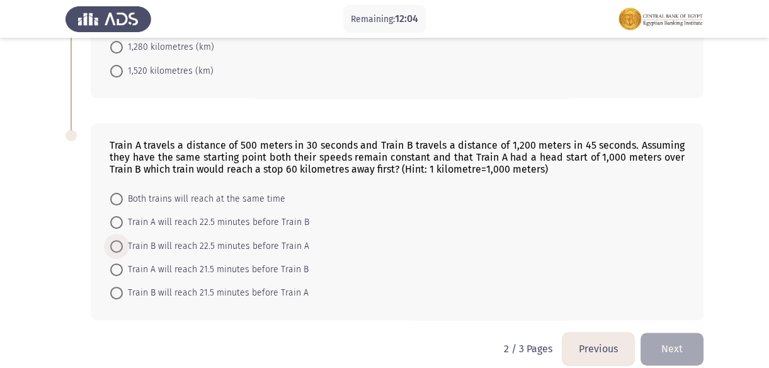
click at [113, 240] on span at bounding box center [116, 246] width 13 height 13
click at [113, 240] on input "Train B will reach 22.5 minutes before Train A" at bounding box center [116, 246] width 13 height 13
radio input "true"
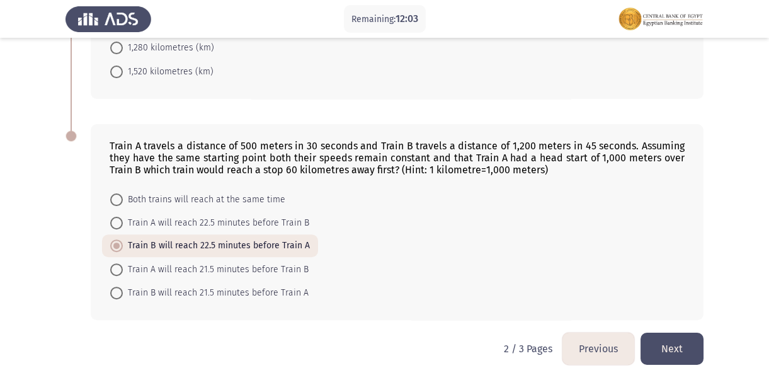
click at [656, 333] on button "Next" at bounding box center [671, 349] width 63 height 32
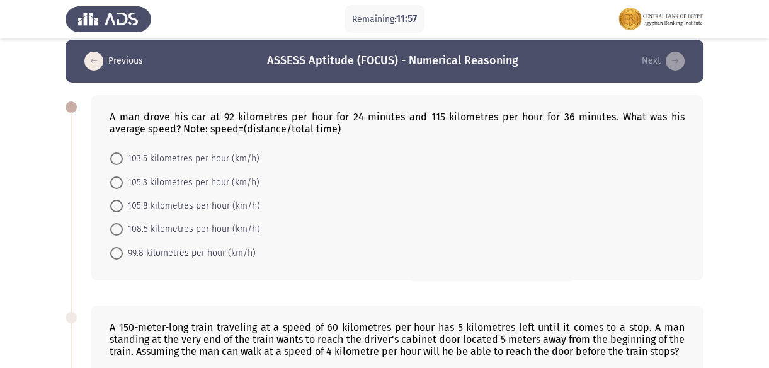
scroll to position [0, 0]
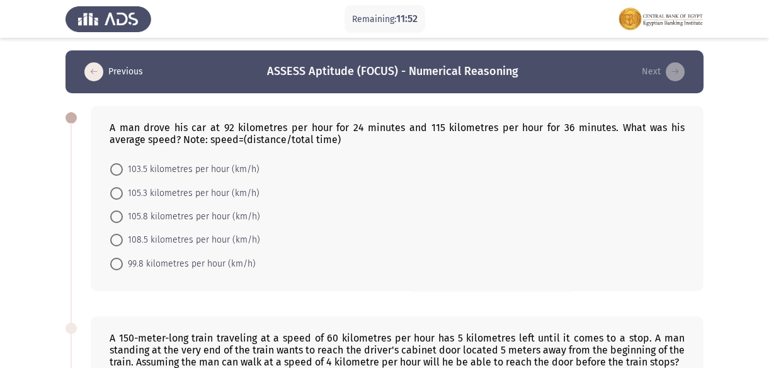
click at [116, 194] on span at bounding box center [116, 193] width 13 height 13
click at [116, 194] on input "105.3 kilometres per hour (km/h)" at bounding box center [116, 193] width 13 height 13
radio input "true"
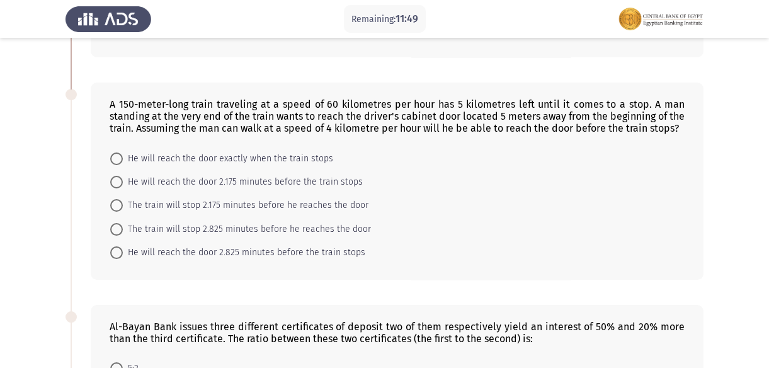
scroll to position [286, 0]
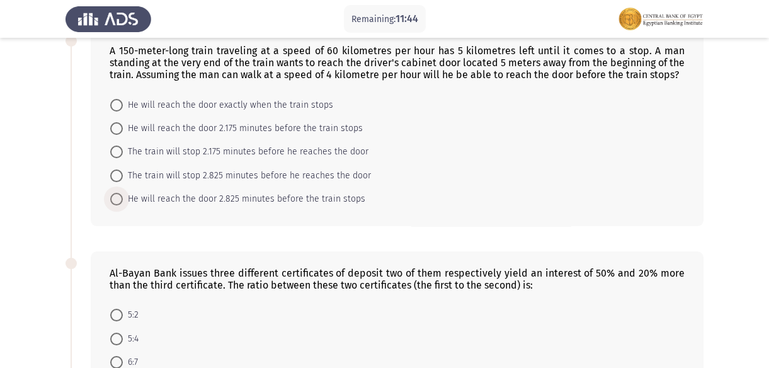
click at [118, 193] on span at bounding box center [116, 199] width 13 height 13
click at [118, 193] on input "He will reach the door 2.825 minutes before the train stops" at bounding box center [116, 199] width 13 height 13
radio input "true"
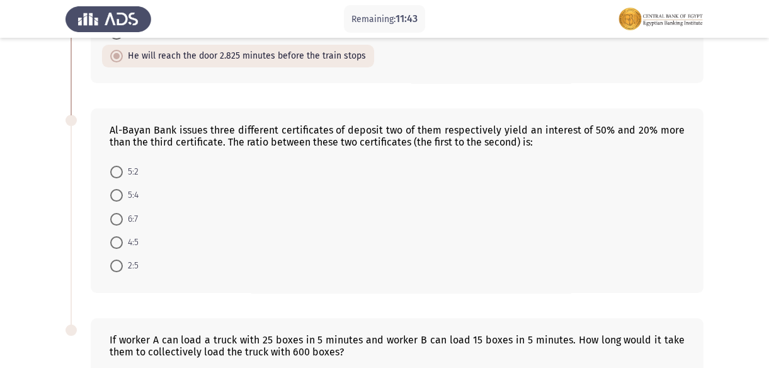
scroll to position [458, 0]
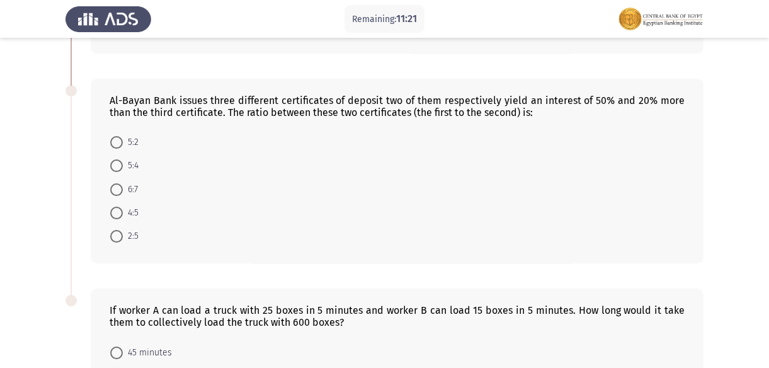
click at [115, 139] on span at bounding box center [116, 142] width 13 height 13
click at [115, 139] on input "5:2" at bounding box center [116, 142] width 13 height 13
radio input "true"
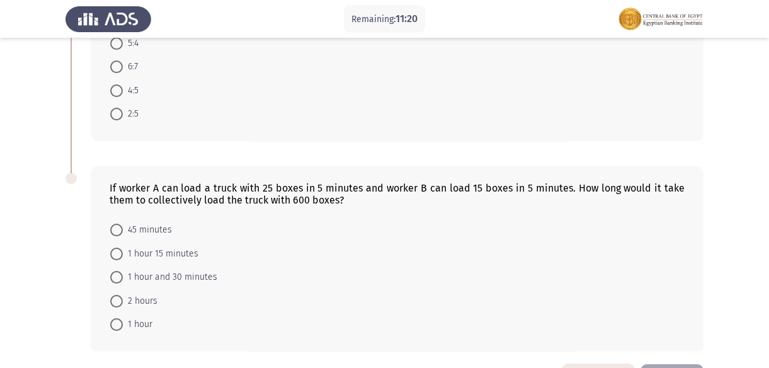
scroll to position [623, 0]
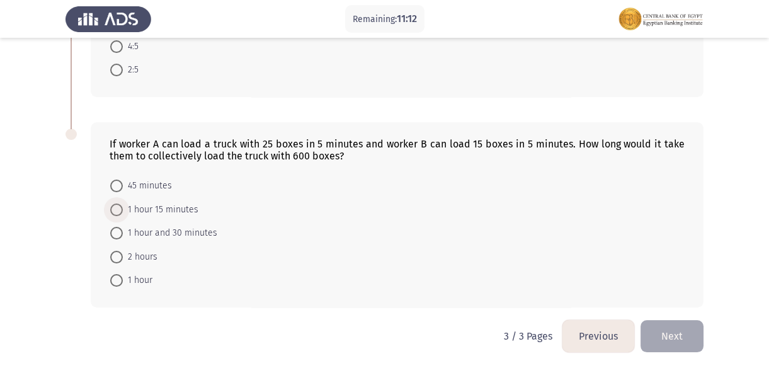
click at [113, 209] on span at bounding box center [116, 209] width 13 height 13
click at [113, 209] on input "1 hour 15 minutes" at bounding box center [116, 209] width 13 height 13
radio input "true"
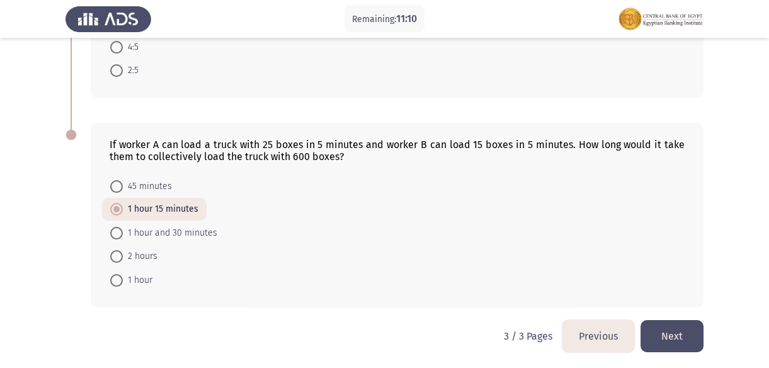
click at [693, 337] on button "Next" at bounding box center [671, 336] width 63 height 32
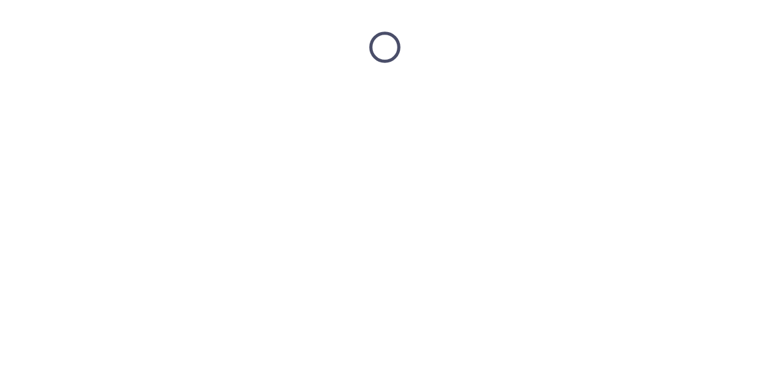
scroll to position [0, 0]
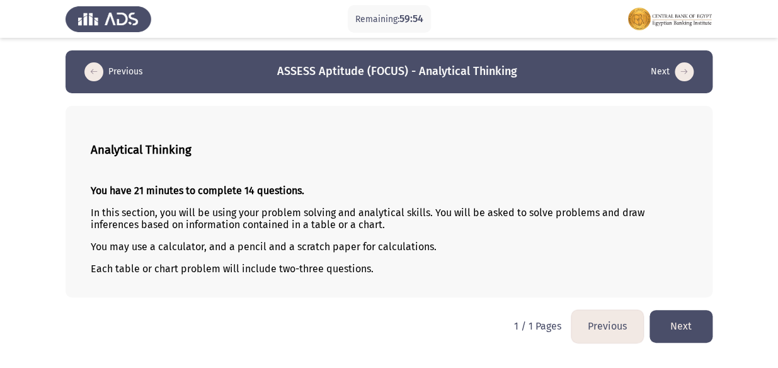
click at [676, 321] on button "Next" at bounding box center [680, 326] width 63 height 32
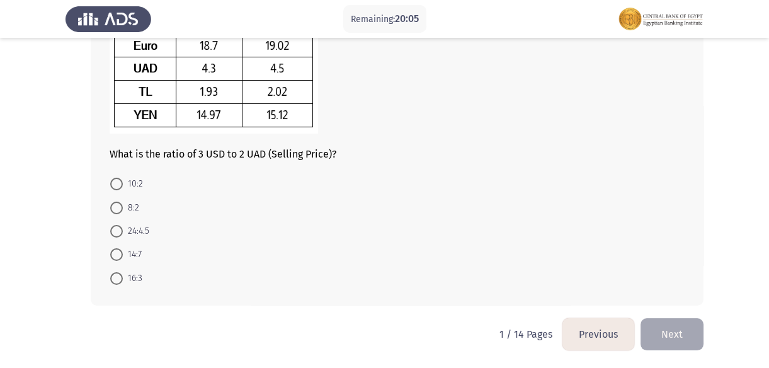
scroll to position [103, 0]
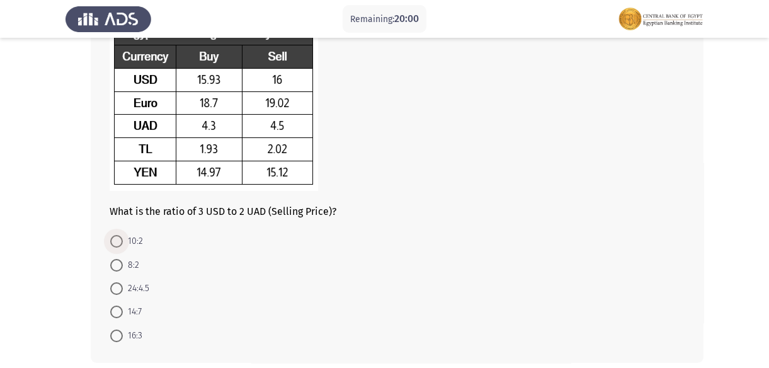
click at [124, 242] on span "10:2" at bounding box center [133, 241] width 20 height 15
click at [123, 242] on input "10:2" at bounding box center [116, 241] width 13 height 13
radio input "true"
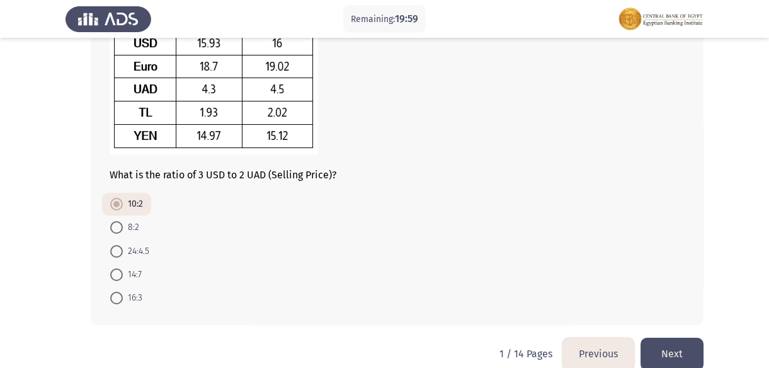
scroll to position [160, 0]
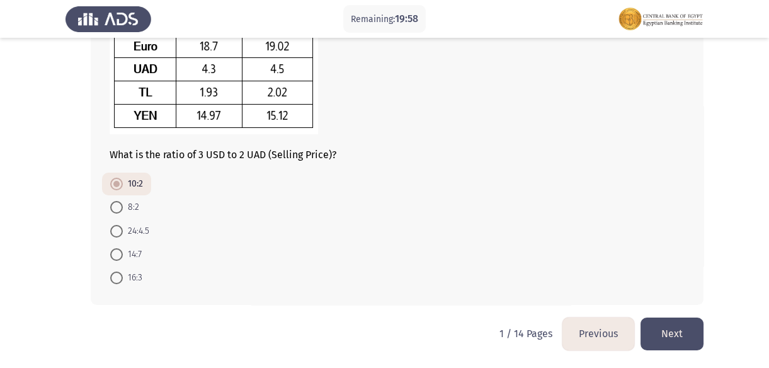
click at [674, 329] on button "Next" at bounding box center [671, 333] width 63 height 32
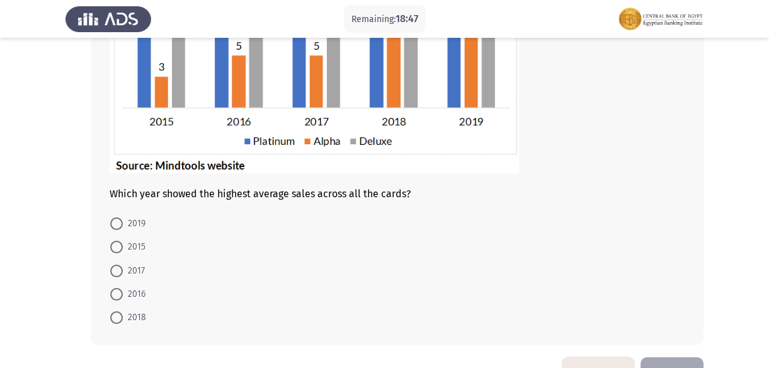
scroll to position [297, 0]
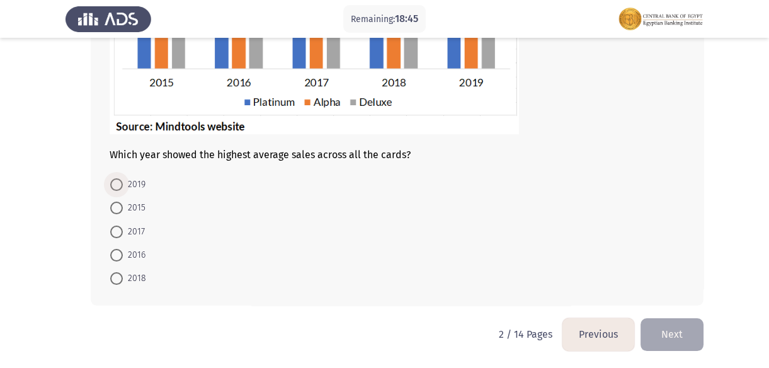
click at [120, 189] on span at bounding box center [116, 184] width 13 height 13
click at [120, 189] on input "2019" at bounding box center [116, 184] width 13 height 13
radio input "true"
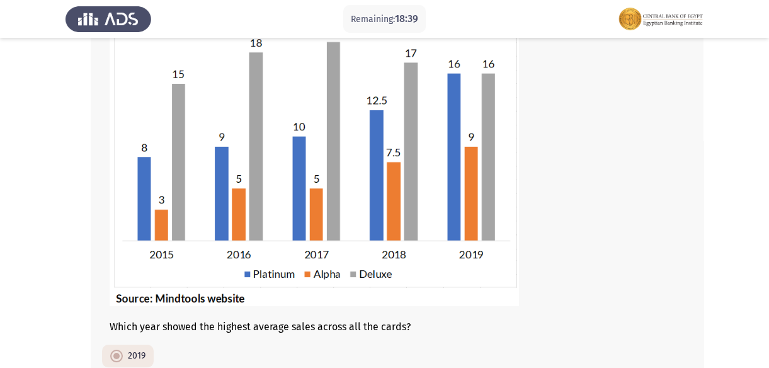
click at [491, 266] on img at bounding box center [314, 151] width 409 height 310
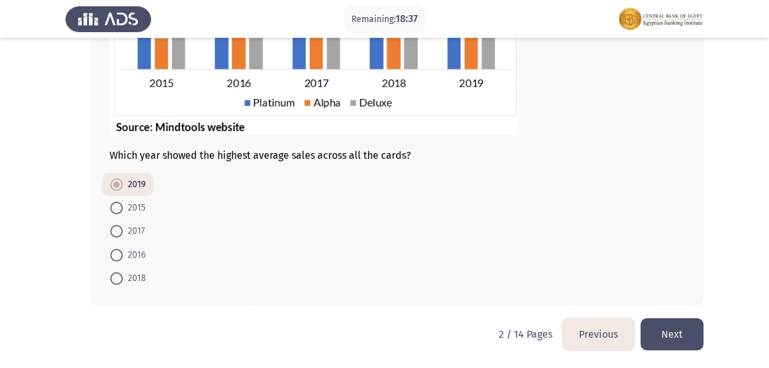
click at [655, 321] on button "Next" at bounding box center [671, 334] width 63 height 32
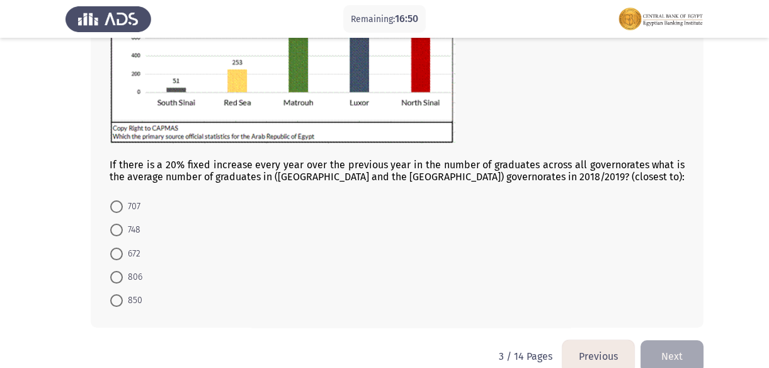
scroll to position [248, 0]
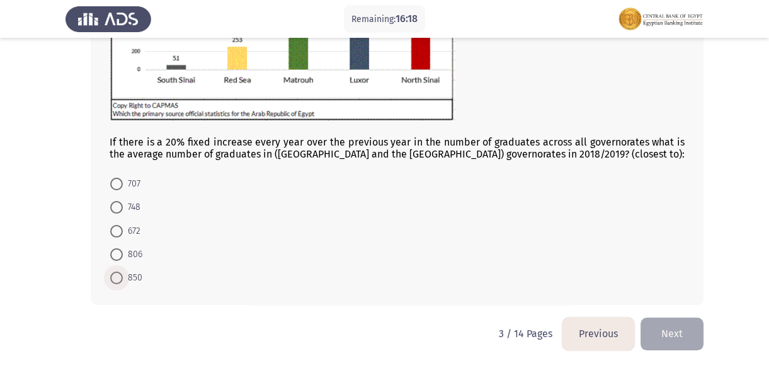
click at [119, 275] on span at bounding box center [116, 277] width 13 height 13
click at [119, 275] on input "850" at bounding box center [116, 277] width 13 height 13
radio input "true"
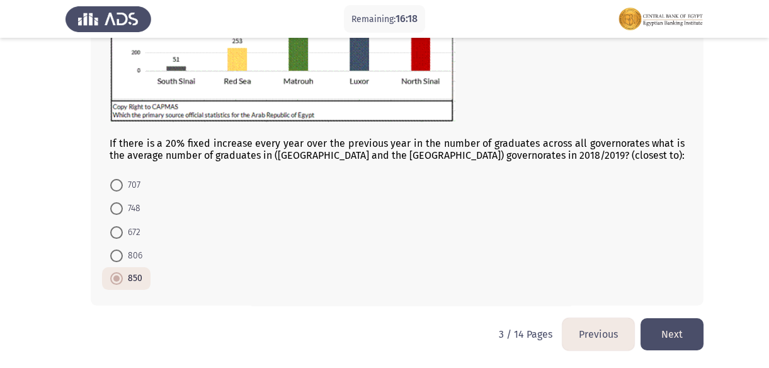
click at [657, 336] on button "Next" at bounding box center [671, 334] width 63 height 32
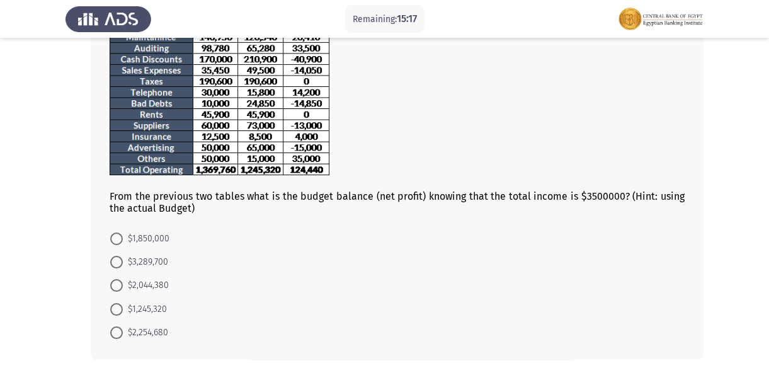
scroll to position [229, 0]
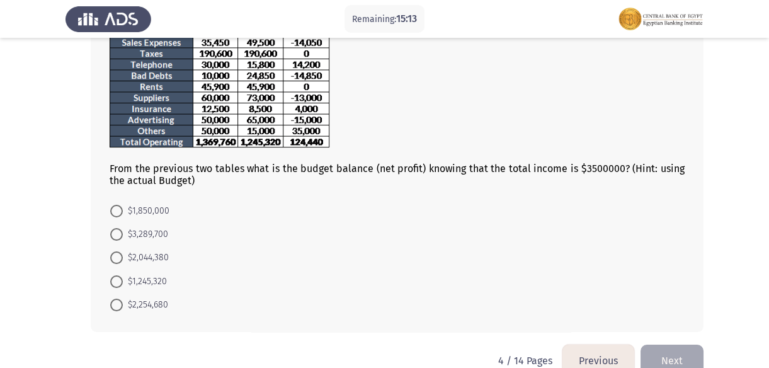
click at [118, 281] on span at bounding box center [116, 281] width 13 height 13
click at [118, 281] on input "$1,245,320" at bounding box center [116, 281] width 13 height 13
radio input "true"
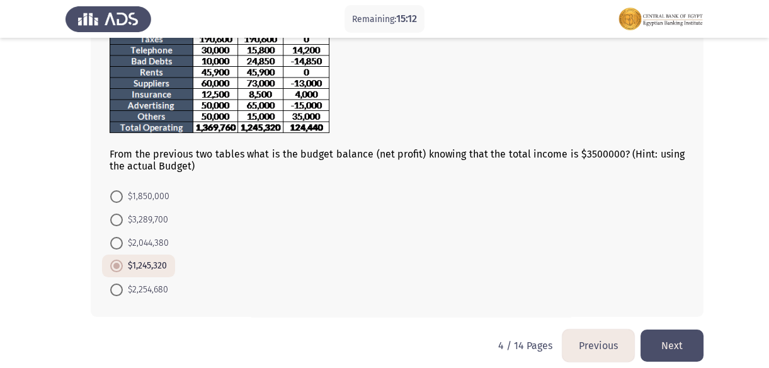
scroll to position [254, 0]
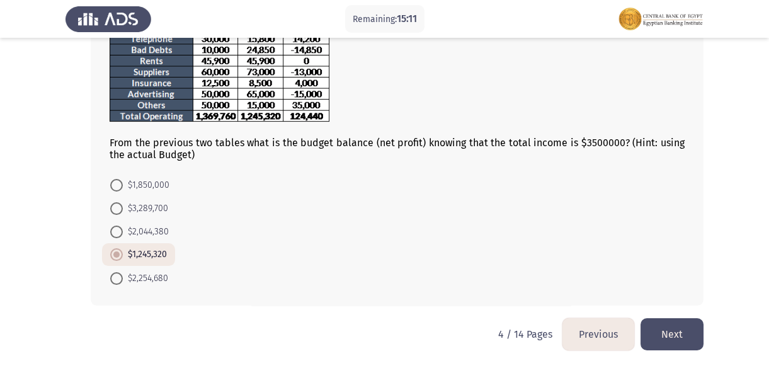
click at [684, 338] on button "Next" at bounding box center [671, 334] width 63 height 32
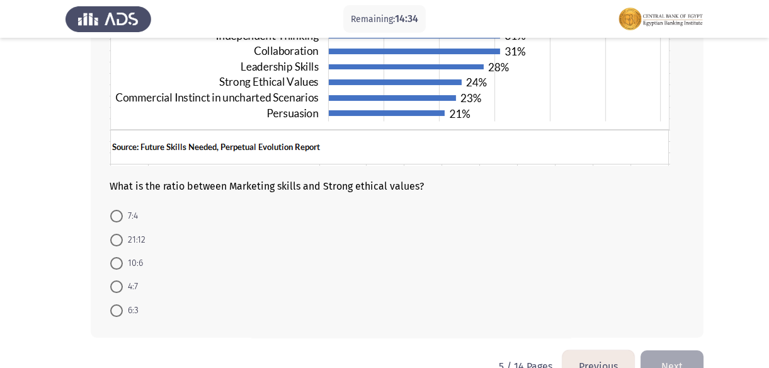
scroll to position [286, 0]
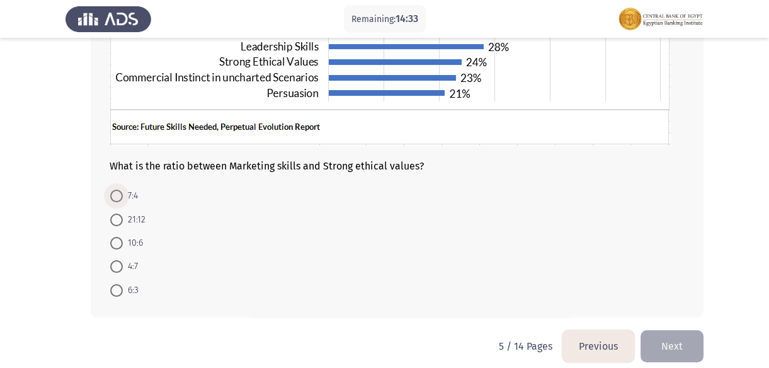
click at [118, 198] on span at bounding box center [116, 196] width 13 height 13
click at [118, 198] on input "7:4" at bounding box center [116, 196] width 13 height 13
radio input "true"
click at [686, 343] on button "Next" at bounding box center [671, 345] width 63 height 32
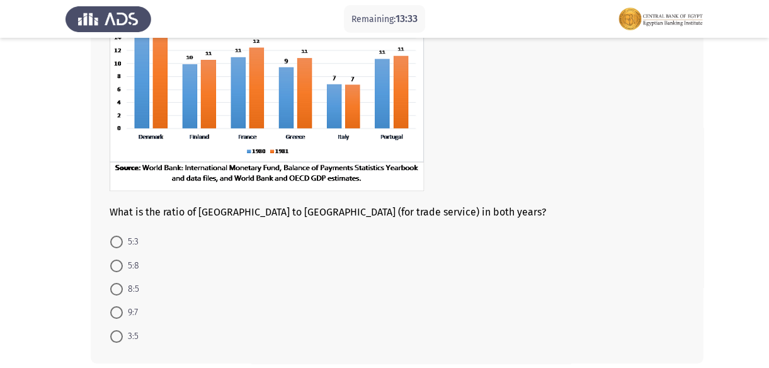
scroll to position [139, 0]
click at [113, 290] on span at bounding box center [116, 288] width 13 height 13
click at [113, 290] on input "8:5" at bounding box center [116, 288] width 13 height 13
radio input "true"
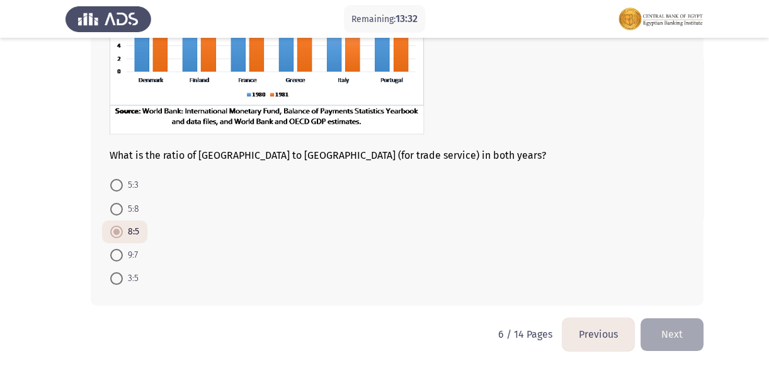
scroll to position [195, 0]
click at [680, 328] on button "Next" at bounding box center [671, 334] width 63 height 32
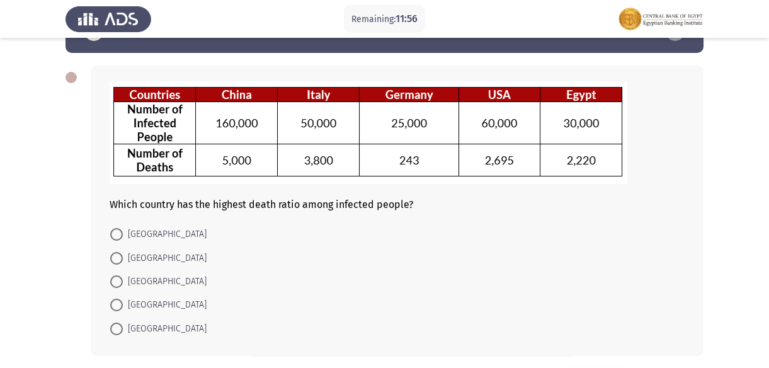
scroll to position [57, 0]
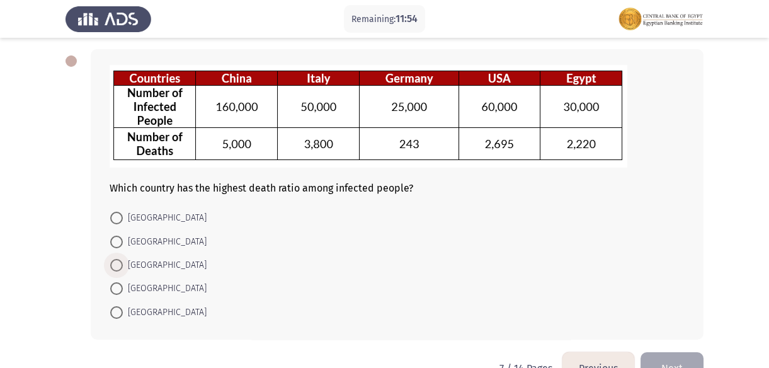
click at [114, 260] on span at bounding box center [116, 265] width 13 height 13
click at [114, 260] on input "[GEOGRAPHIC_DATA]" at bounding box center [116, 265] width 13 height 13
radio input "true"
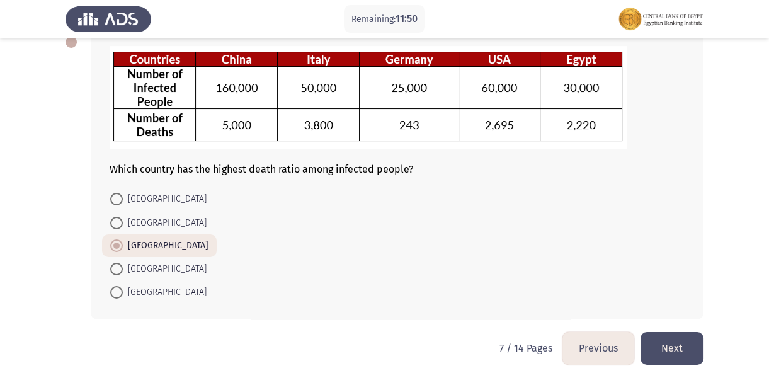
scroll to position [90, 0]
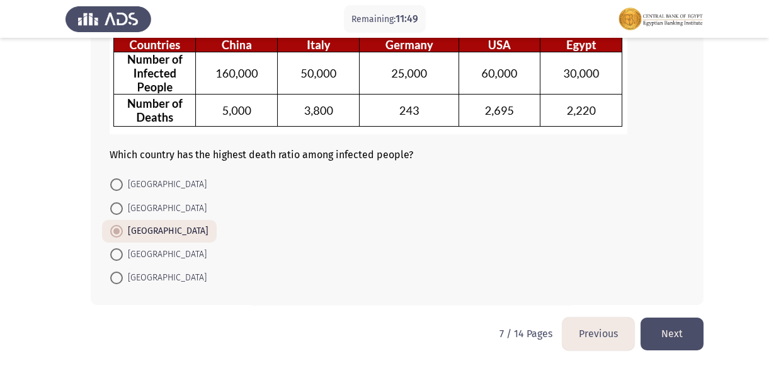
click at [669, 325] on button "Next" at bounding box center [671, 333] width 63 height 32
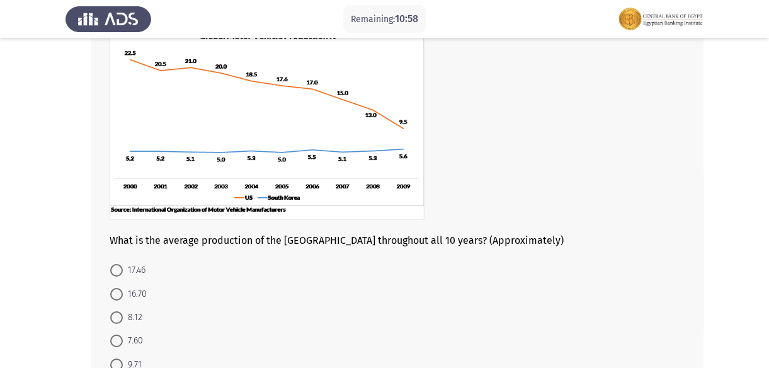
scroll to position [114, 0]
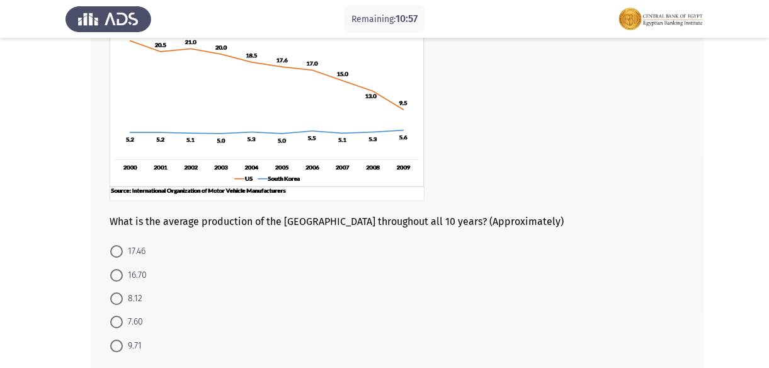
click at [113, 249] on span at bounding box center [116, 251] width 13 height 13
click at [113, 249] on input "17.46" at bounding box center [116, 251] width 13 height 13
radio input "true"
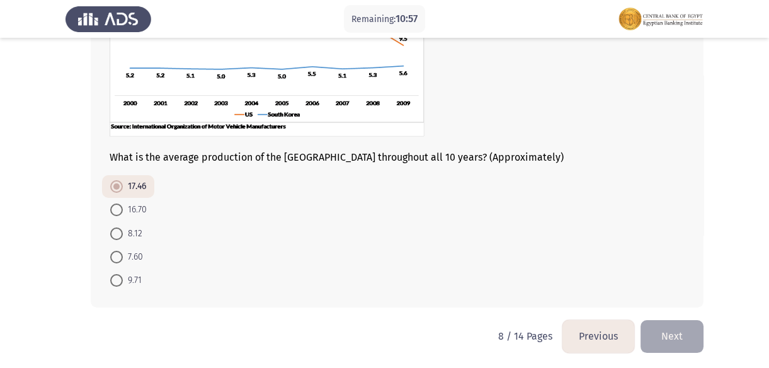
scroll to position [181, 0]
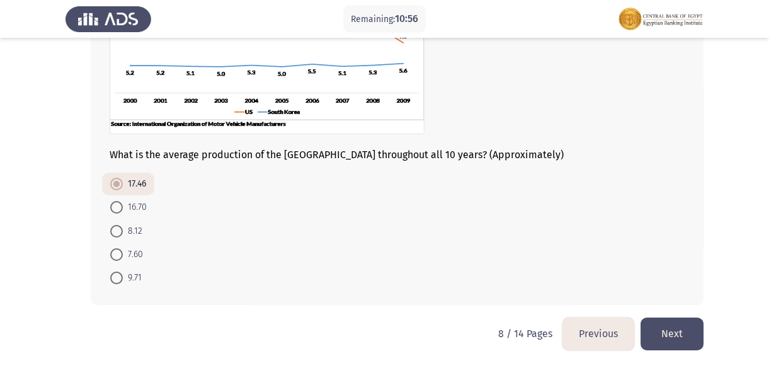
click at [677, 338] on button "Next" at bounding box center [671, 333] width 63 height 32
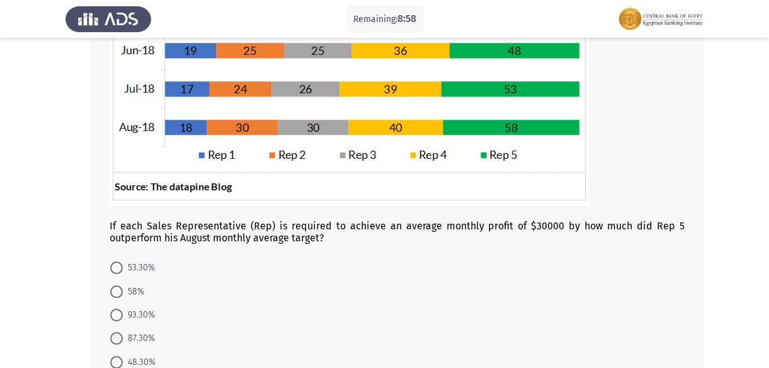
scroll to position [339, 0]
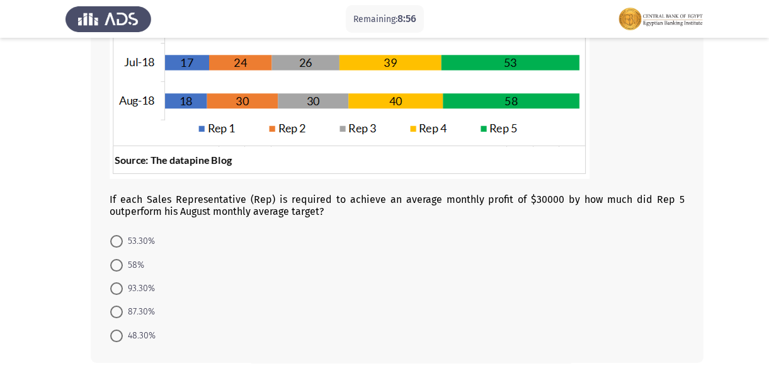
click at [123, 288] on span "93.30%" at bounding box center [139, 288] width 32 height 15
click at [123, 288] on input "93.30%" at bounding box center [116, 288] width 13 height 13
radio input "true"
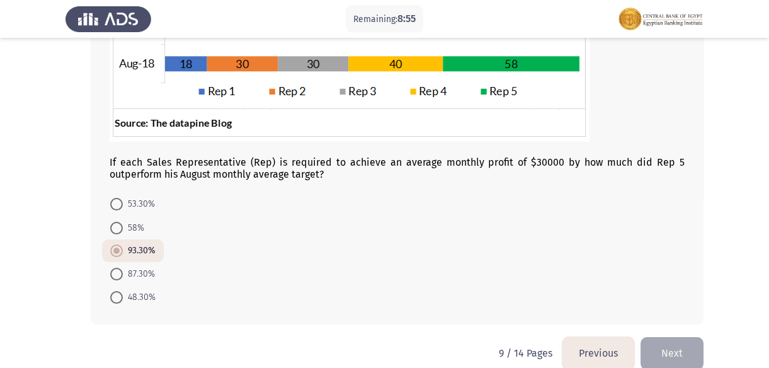
scroll to position [395, 0]
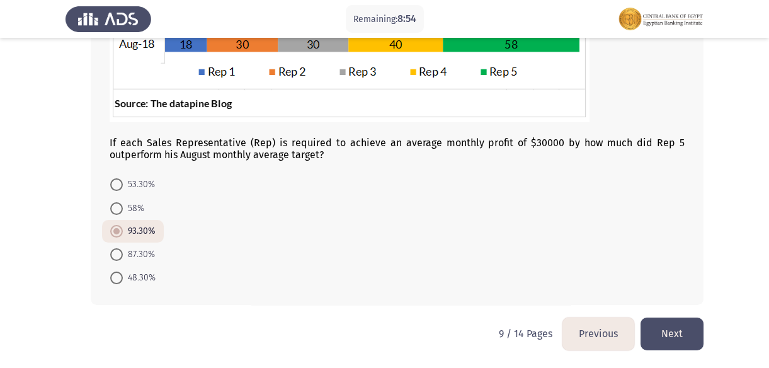
click at [661, 333] on button "Next" at bounding box center [671, 333] width 63 height 32
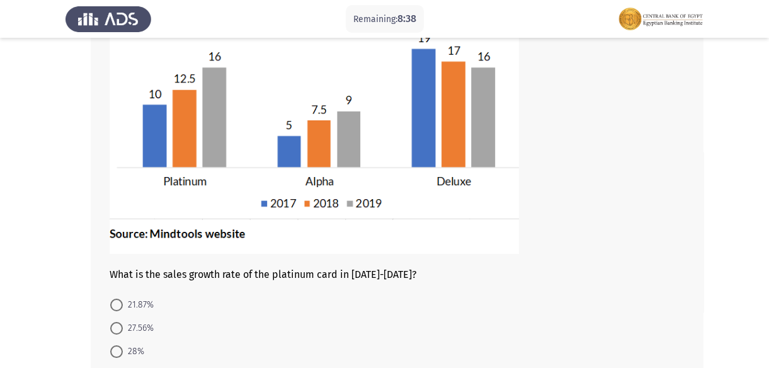
scroll to position [57, 0]
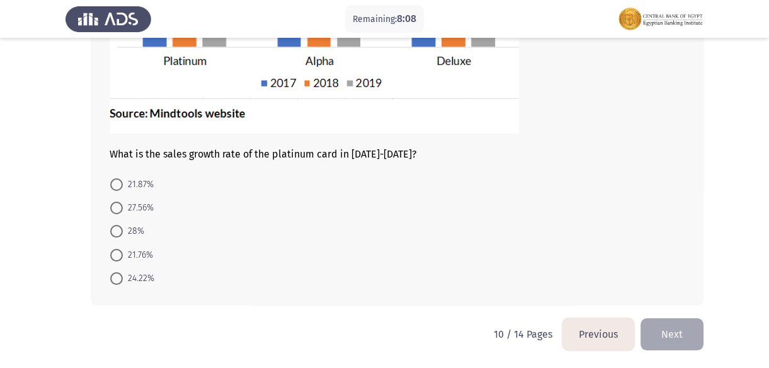
click at [117, 226] on span at bounding box center [116, 231] width 13 height 13
click at [117, 226] on input "28%" at bounding box center [116, 231] width 13 height 13
radio input "true"
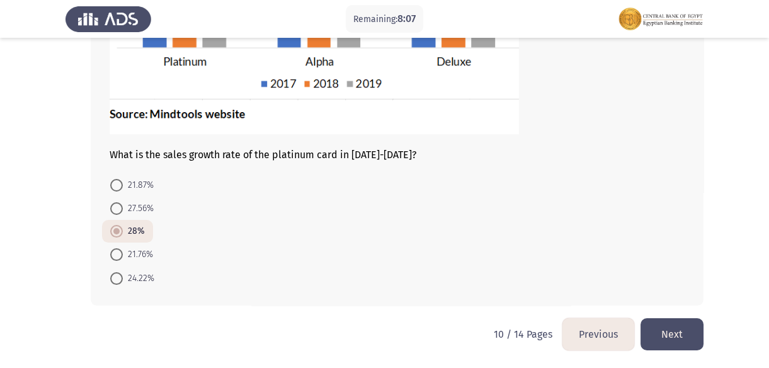
click at [671, 327] on button "Next" at bounding box center [671, 334] width 63 height 32
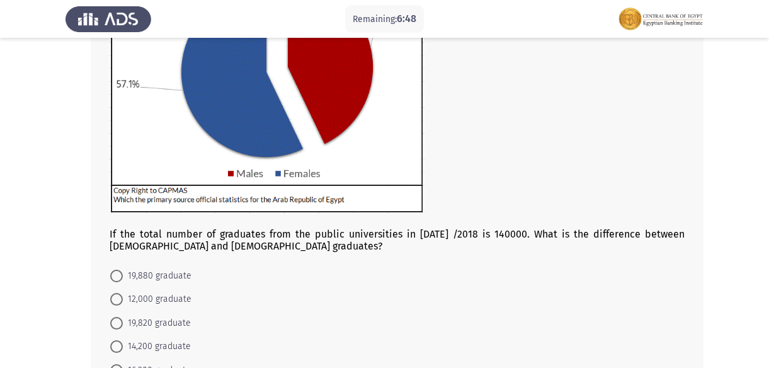
scroll to position [229, 0]
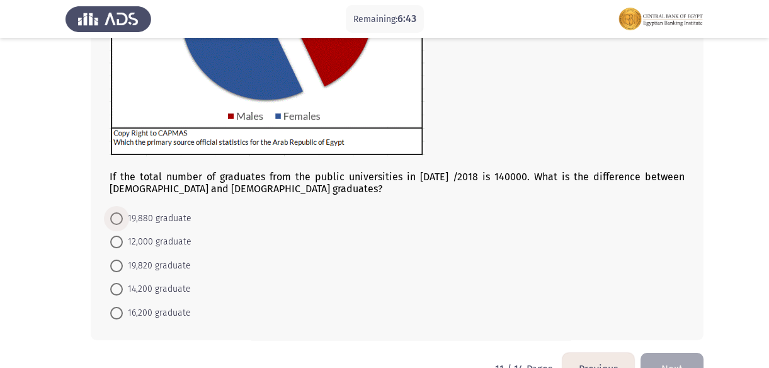
click at [121, 218] on span at bounding box center [116, 218] width 13 height 13
click at [121, 218] on input "19,880 graduate" at bounding box center [116, 218] width 13 height 13
radio input "true"
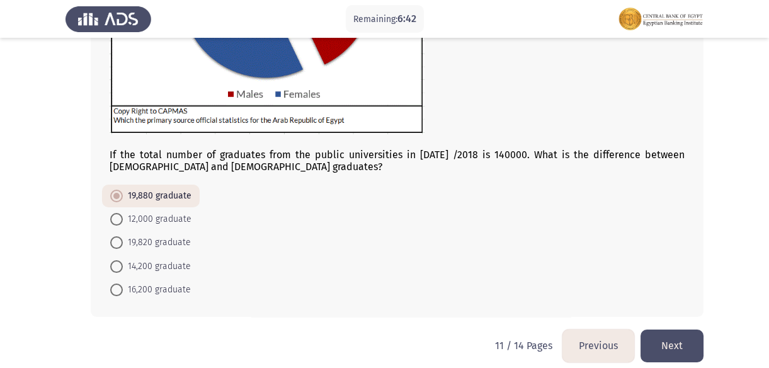
scroll to position [263, 0]
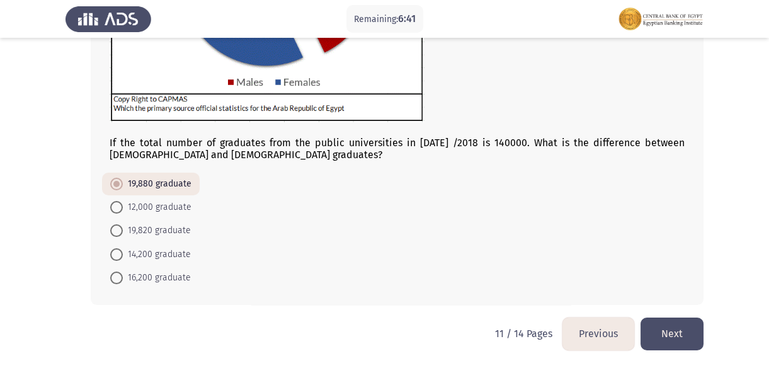
click at [665, 332] on button "Next" at bounding box center [671, 333] width 63 height 32
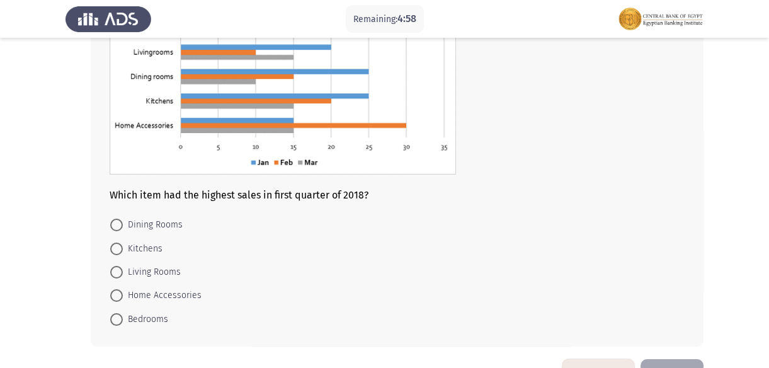
scroll to position [171, 0]
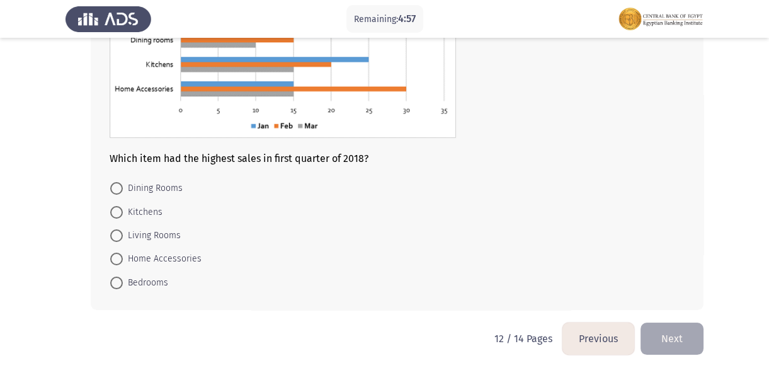
click at [116, 287] on span at bounding box center [116, 282] width 13 height 13
click at [116, 287] on input "Bedrooms" at bounding box center [116, 282] width 13 height 13
radio input "true"
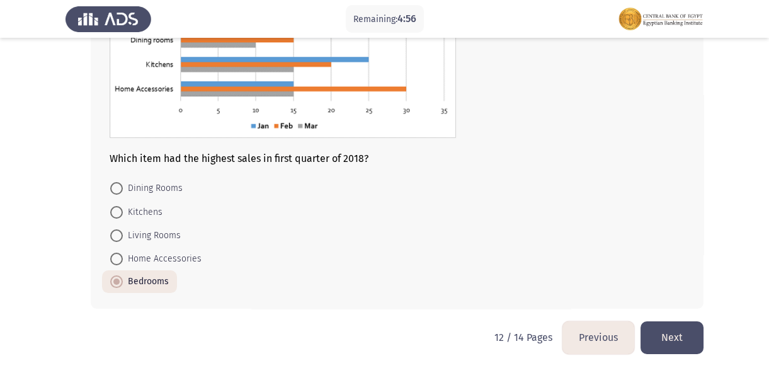
click at [674, 336] on button "Next" at bounding box center [671, 337] width 63 height 32
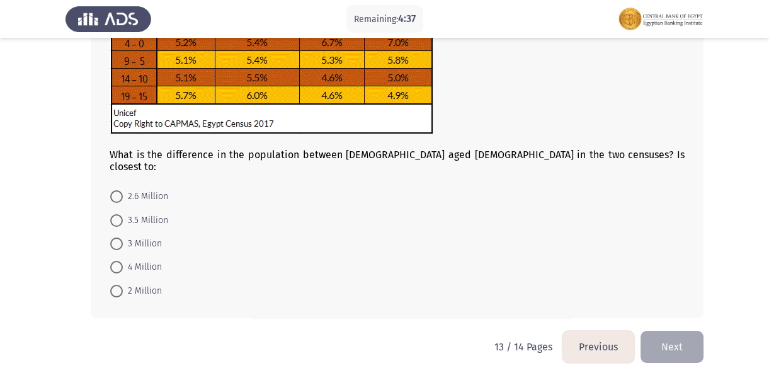
scroll to position [179, 0]
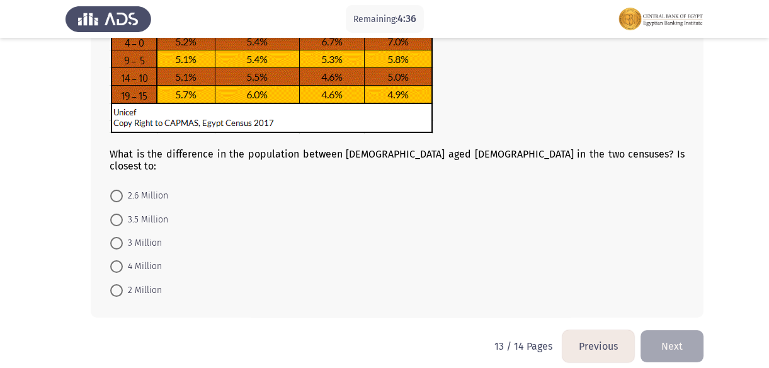
click at [126, 283] on span "2 Million" at bounding box center [142, 290] width 39 height 15
click at [123, 284] on input "2 Million" at bounding box center [116, 290] width 13 height 13
radio input "true"
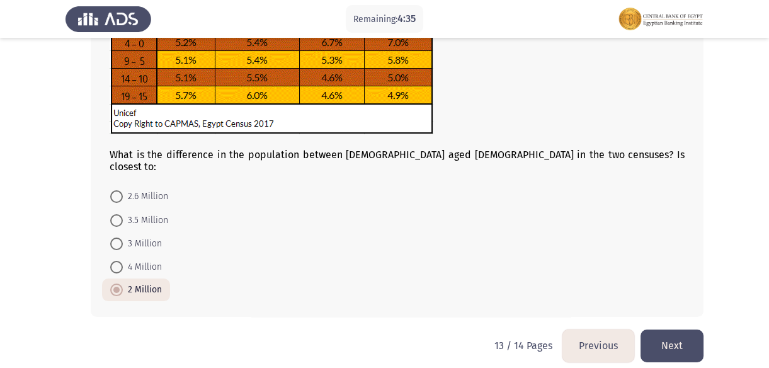
click at [681, 329] on button "Next" at bounding box center [671, 345] width 63 height 32
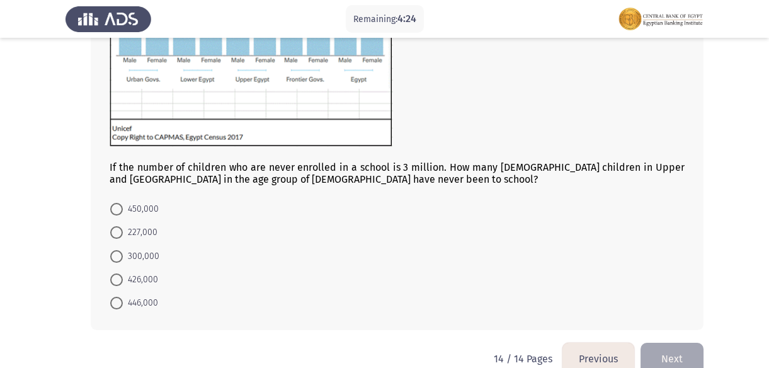
scroll to position [276, 0]
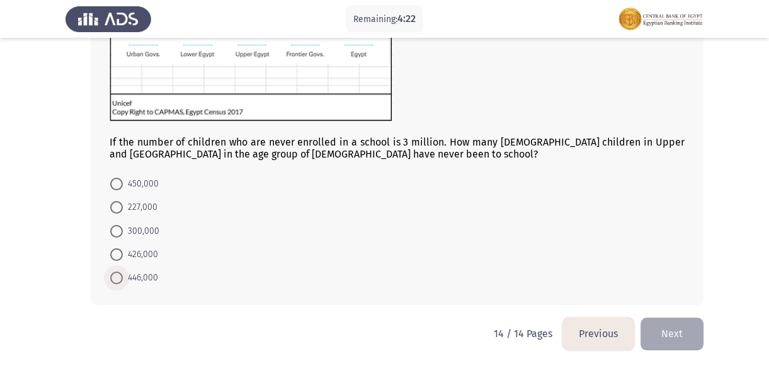
click at [121, 275] on span at bounding box center [116, 277] width 13 height 13
click at [121, 275] on input "446,000" at bounding box center [116, 277] width 13 height 13
radio input "true"
click at [666, 330] on button "Next" at bounding box center [671, 333] width 63 height 32
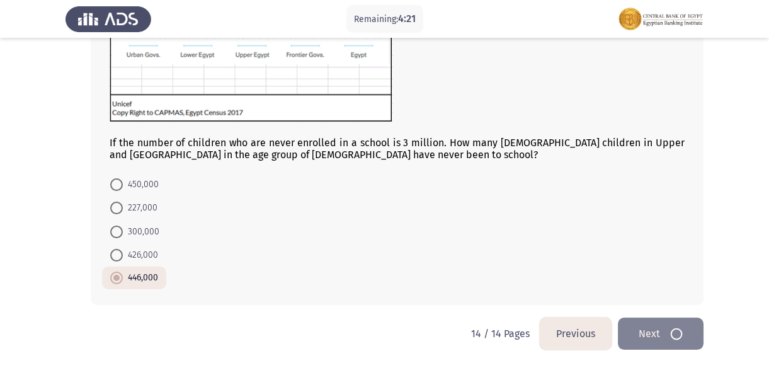
scroll to position [0, 0]
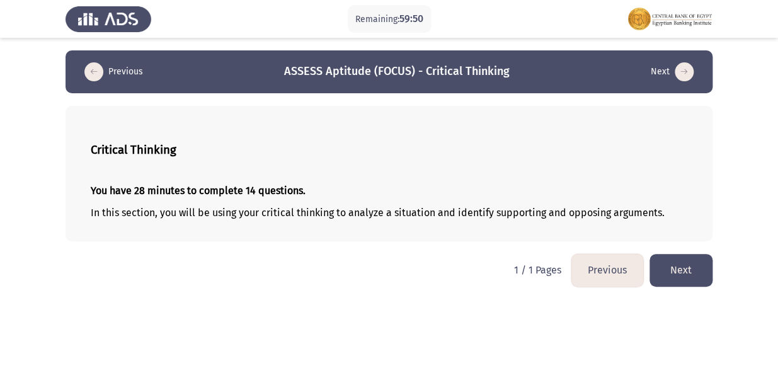
click at [685, 270] on button "Next" at bounding box center [680, 270] width 63 height 32
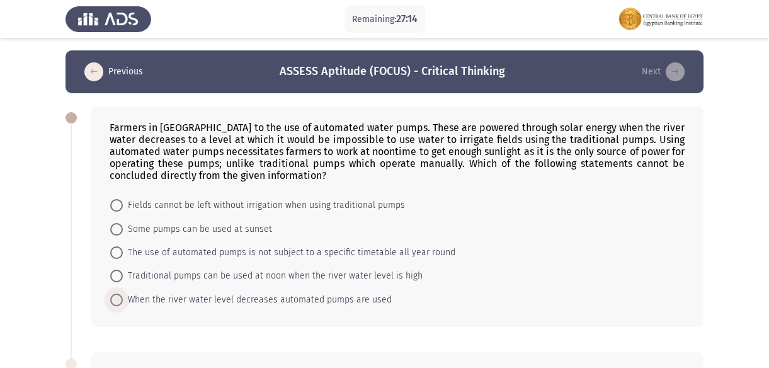
click at [122, 299] on span at bounding box center [116, 299] width 13 height 13
click at [122, 299] on input "When the river water level decreases automated pumps are used" at bounding box center [116, 299] width 13 height 13
radio input "true"
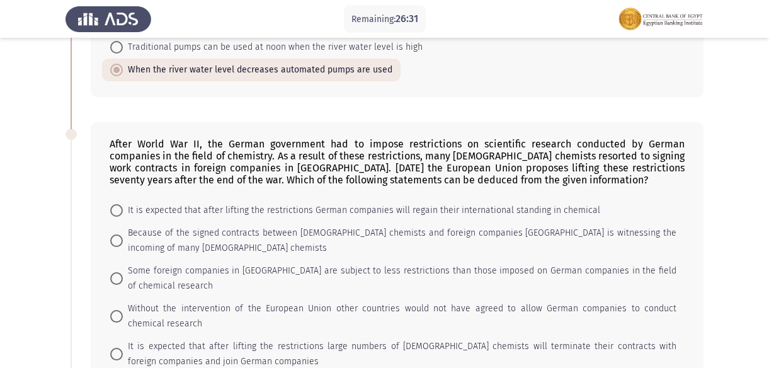
scroll to position [286, 0]
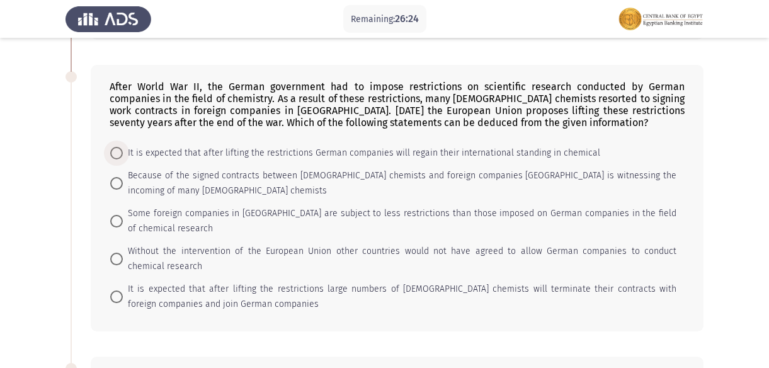
click at [124, 151] on span "It is expected that after lifting the restrictions German companies will regain…" at bounding box center [361, 152] width 477 height 15
click at [123, 151] on input "It is expected that after lifting the restrictions German companies will regain…" at bounding box center [116, 153] width 13 height 13
radio input "true"
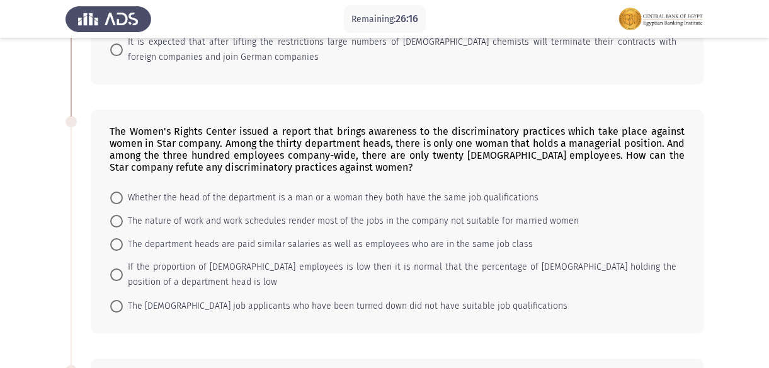
scroll to position [572, 0]
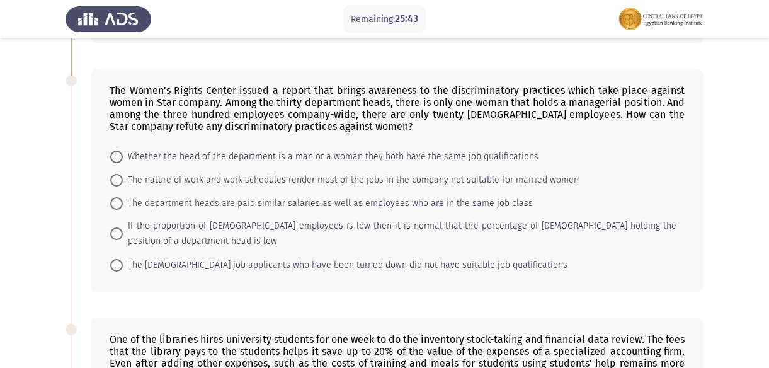
click at [120, 154] on span at bounding box center [116, 157] width 13 height 13
click at [120, 154] on input "Whether the head of the department is a man or a woman they both have the same …" at bounding box center [116, 157] width 13 height 13
radio input "true"
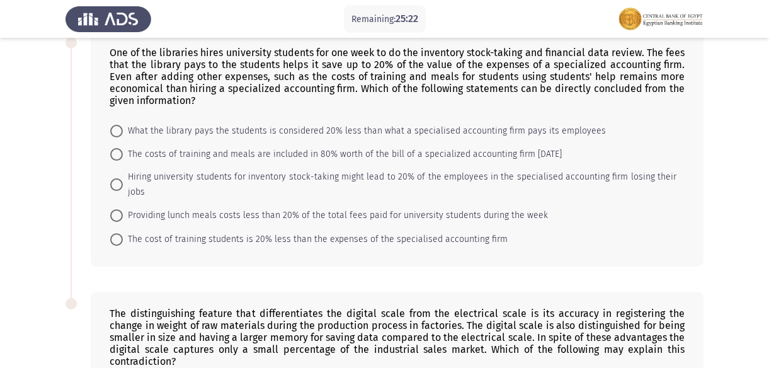
scroll to position [858, 0]
click at [118, 133] on span at bounding box center [116, 130] width 13 height 13
click at [118, 133] on input "What the library pays the students is considered 20% less than what a specialis…" at bounding box center [116, 130] width 13 height 13
radio input "true"
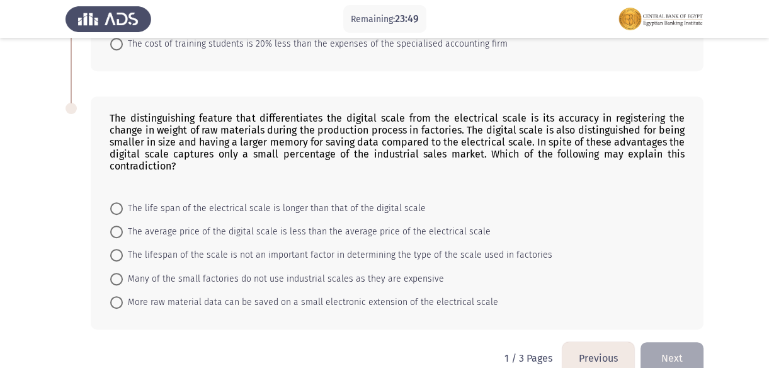
scroll to position [1063, 0]
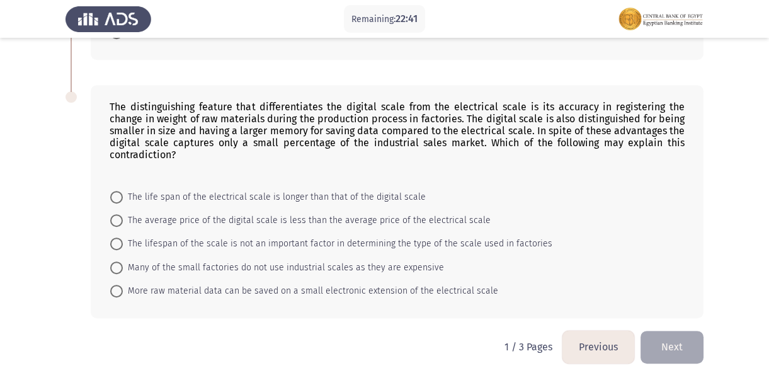
click at [169, 190] on span "The life span of the electrical scale is longer than that of the digital scale" at bounding box center [274, 197] width 303 height 15
click at [123, 191] on input "The life span of the electrical scale is longer than that of the digital scale" at bounding box center [116, 197] width 13 height 13
radio input "true"
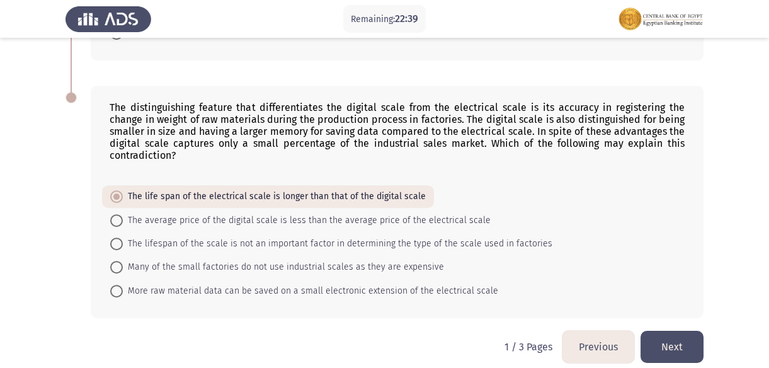
scroll to position [1005, 0]
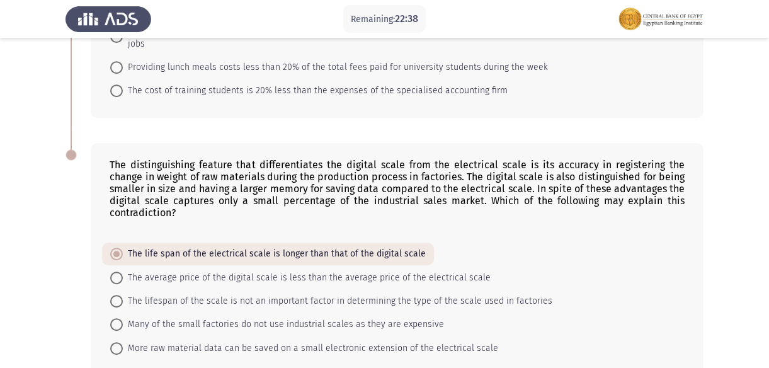
click at [183, 265] on mat-radio-button "The average price of the digital scale is less than the average price of the el…" at bounding box center [300, 276] width 397 height 23
click at [187, 270] on span "The average price of the digital scale is less than the average price of the el…" at bounding box center [307, 277] width 368 height 15
click at [123, 271] on input "The average price of the digital scale is less than the average price of the el…" at bounding box center [116, 277] width 13 height 13
radio input "true"
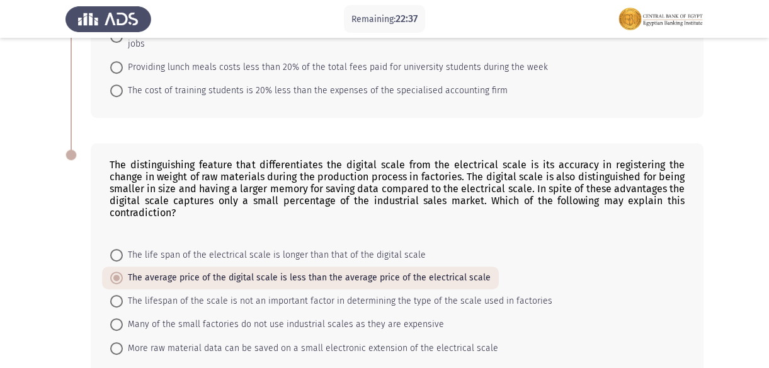
click at [170, 247] on span "The life span of the electrical scale is longer than that of the digital scale" at bounding box center [274, 254] width 303 height 15
click at [123, 249] on input "The life span of the electrical scale is longer than that of the digital scale" at bounding box center [116, 255] width 13 height 13
radio input "true"
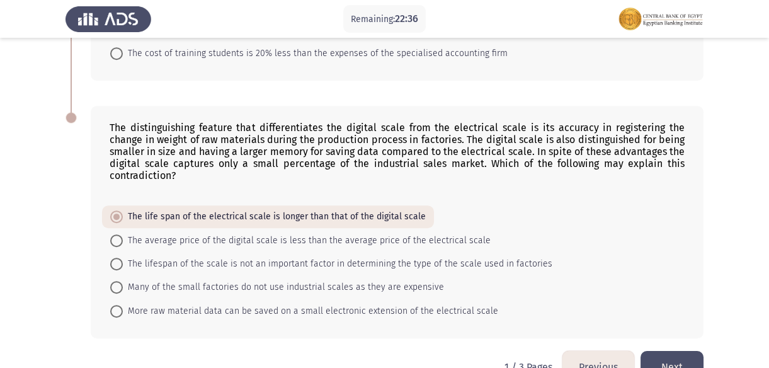
scroll to position [1062, 0]
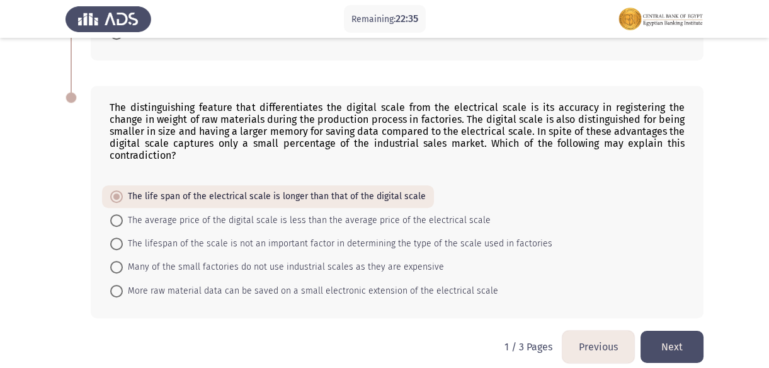
click at [674, 331] on button "Next" at bounding box center [671, 347] width 63 height 32
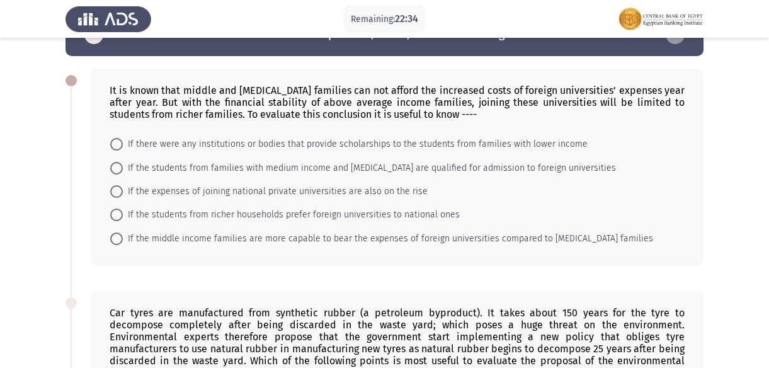
scroll to position [57, 0]
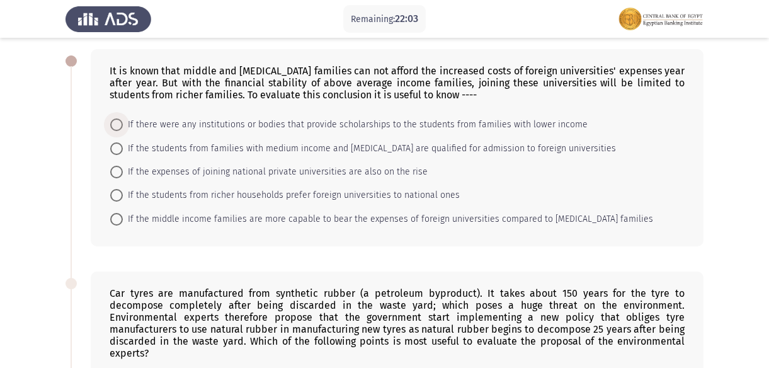
click at [305, 125] on span "If there were any institutions or bodies that provide scholarships to the stude…" at bounding box center [355, 124] width 465 height 15
click at [123, 125] on input "If there were any institutions or bodies that provide scholarships to the stude…" at bounding box center [116, 124] width 13 height 13
radio input "true"
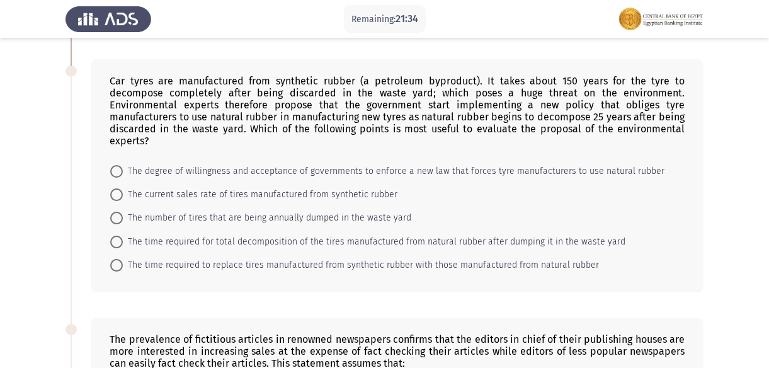
scroll to position [286, 0]
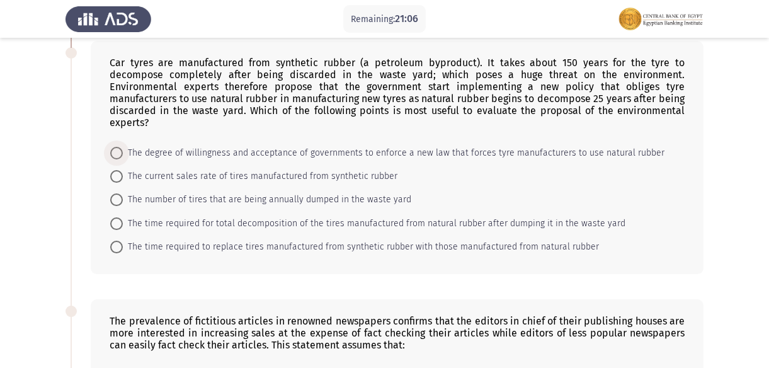
click at [242, 145] on span "The degree of willingness and acceptance of governments to enforce a new law th…" at bounding box center [394, 152] width 542 height 15
click at [123, 147] on input "The degree of willingness and acceptance of governments to enforce a new law th…" at bounding box center [116, 153] width 13 height 13
radio input "true"
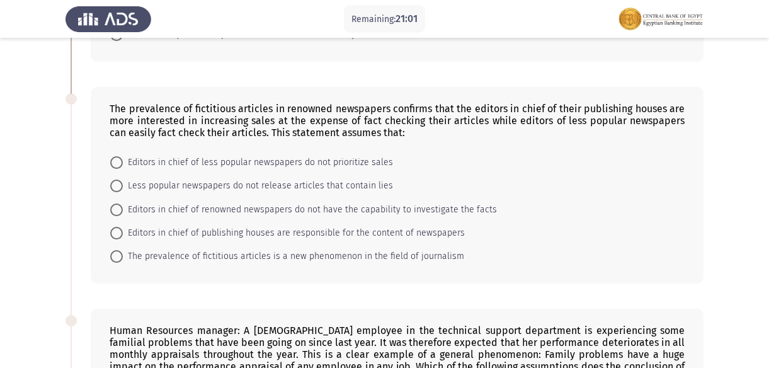
scroll to position [515, 0]
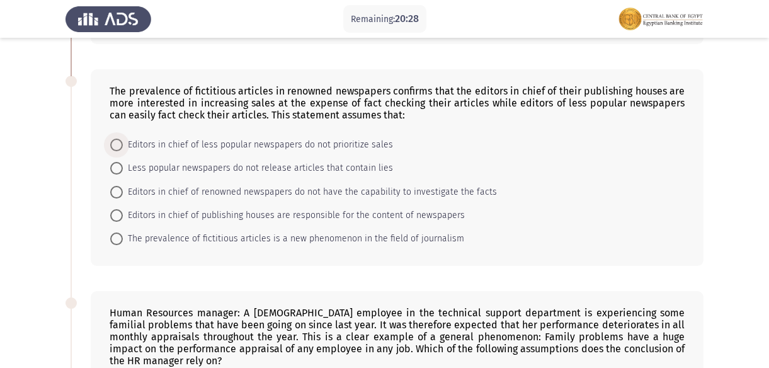
click at [211, 137] on span "Editors in chief of less popular newspapers do not prioritize sales" at bounding box center [258, 144] width 270 height 15
click at [123, 139] on input "Editors in chief of less popular newspapers do not prioritize sales" at bounding box center [116, 145] width 13 height 13
radio input "true"
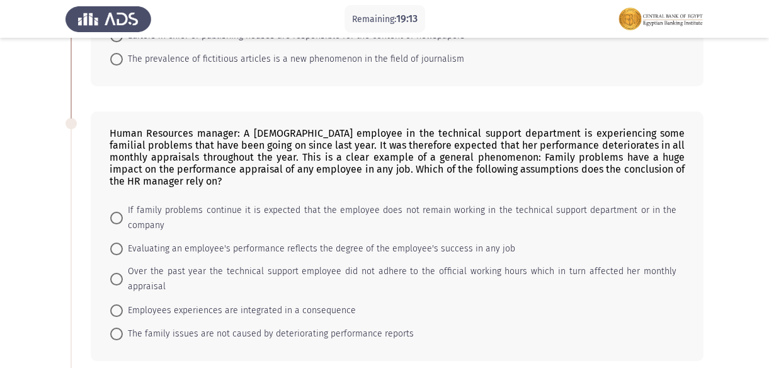
scroll to position [744, 0]
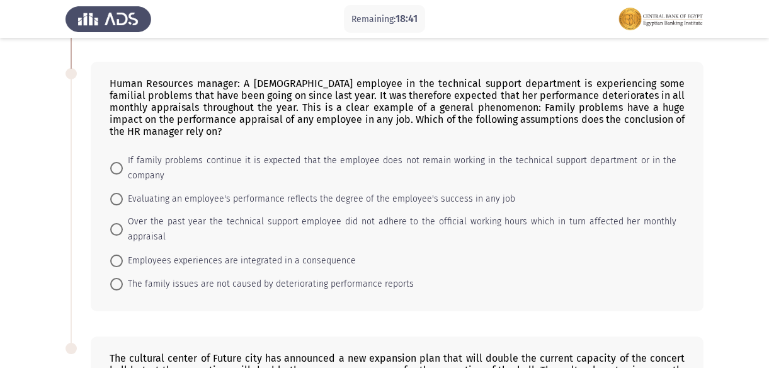
click at [199, 253] on span "Employees experiences are integrated in a consequence" at bounding box center [239, 260] width 233 height 15
click at [123, 254] on input "Employees experiences are integrated in a consequence" at bounding box center [116, 260] width 13 height 13
radio input "true"
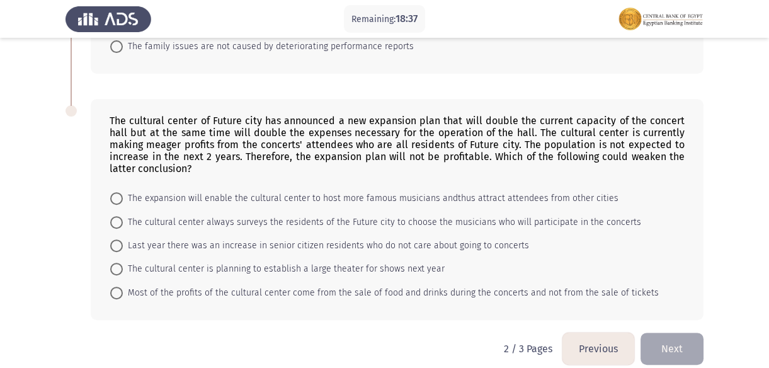
scroll to position [981, 0]
click at [159, 190] on span "The expansion will enable the cultural center to host more famous musicians and…" at bounding box center [371, 197] width 496 height 15
click at [123, 191] on input "The expansion will enable the cultural center to host more famous musicians and…" at bounding box center [116, 197] width 13 height 13
radio input "true"
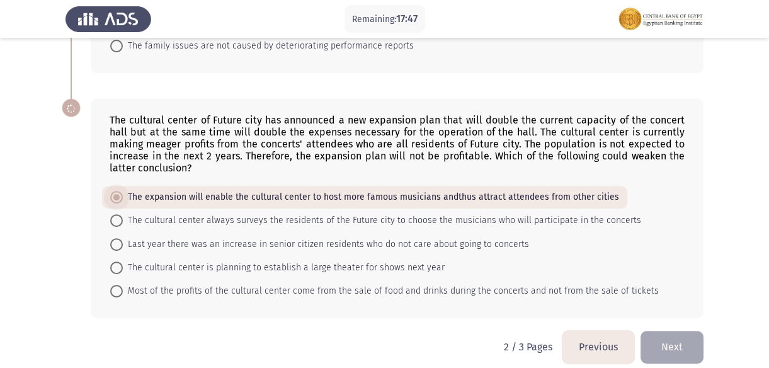
scroll to position [981, 0]
click at [676, 331] on button "Next" at bounding box center [671, 347] width 63 height 32
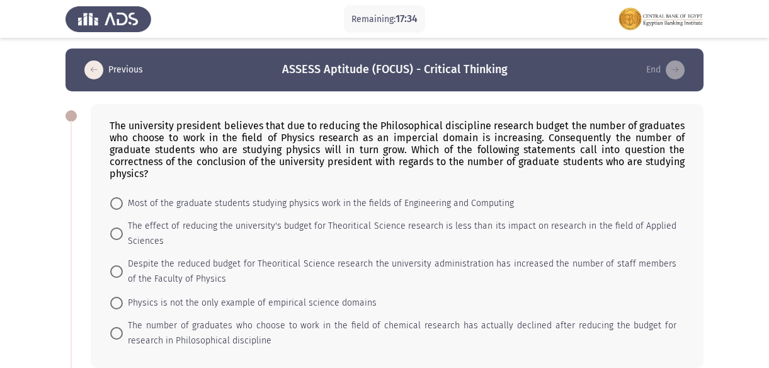
scroll to position [0, 0]
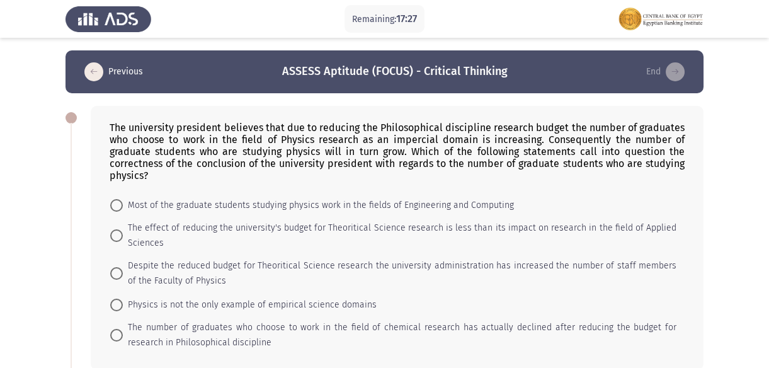
click at [128, 279] on span "Despite the reduced budget for Theoritical Science research the university admi…" at bounding box center [400, 273] width 554 height 30
click at [123, 279] on input "Despite the reduced budget for Theoritical Science research the university admi…" at bounding box center [116, 273] width 13 height 13
radio input "true"
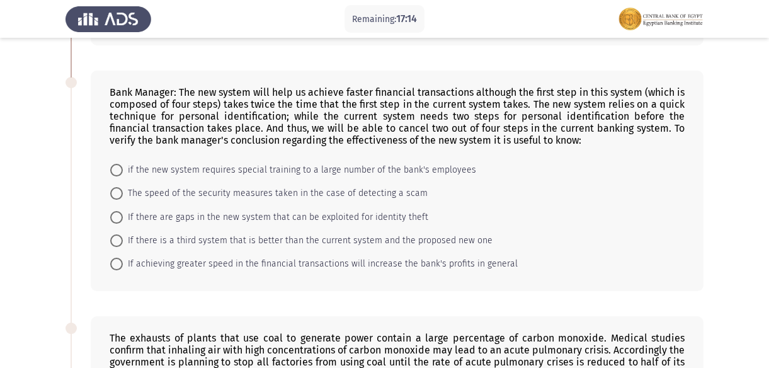
scroll to position [343, 0]
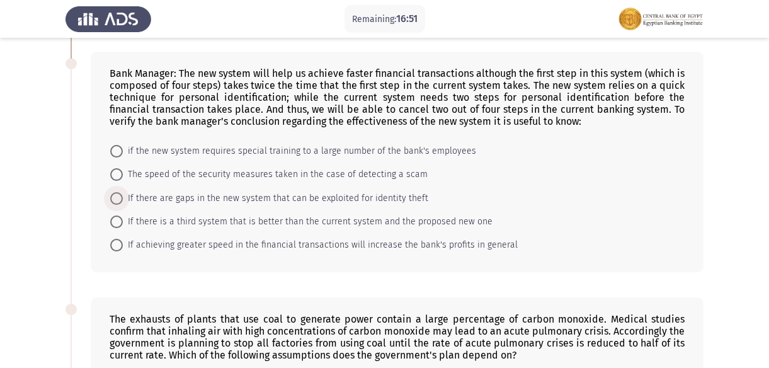
click at [150, 197] on span "If there are gaps in the new system that can be exploited for identity theft" at bounding box center [275, 198] width 305 height 15
click at [123, 197] on input "If there are gaps in the new system that can be exploited for identity theft" at bounding box center [116, 198] width 13 height 13
radio input "true"
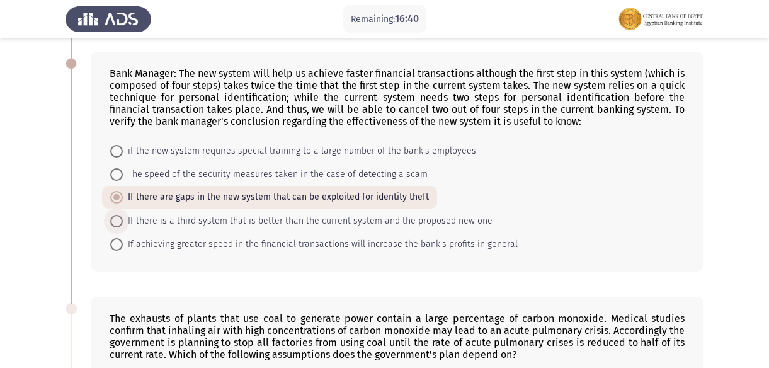
click at [167, 222] on span "If there is a third system that is better than the current system and the propo…" at bounding box center [308, 220] width 370 height 15
click at [123, 222] on input "If there is a third system that is better than the current system and the propo…" at bounding box center [116, 221] width 13 height 13
radio input "true"
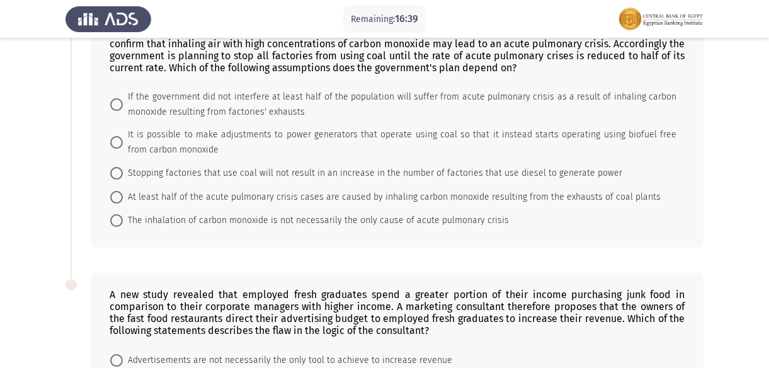
scroll to position [572, 0]
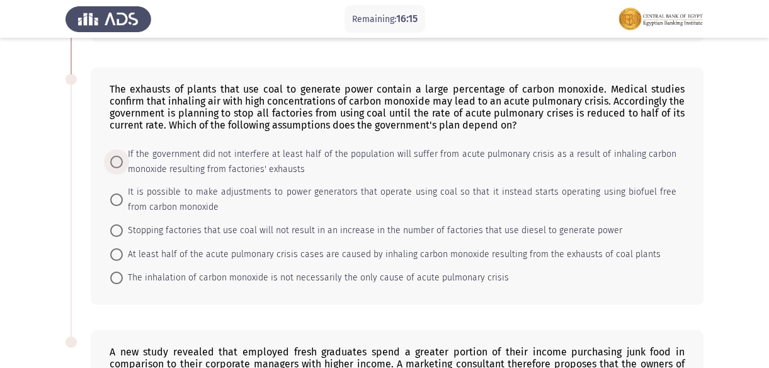
click at [223, 158] on span "If the government did not interfere at least half of the population will suffer…" at bounding box center [400, 162] width 554 height 30
click at [123, 158] on input "If the government did not interfere at least half of the population will suffer…" at bounding box center [116, 162] width 13 height 13
radio input "true"
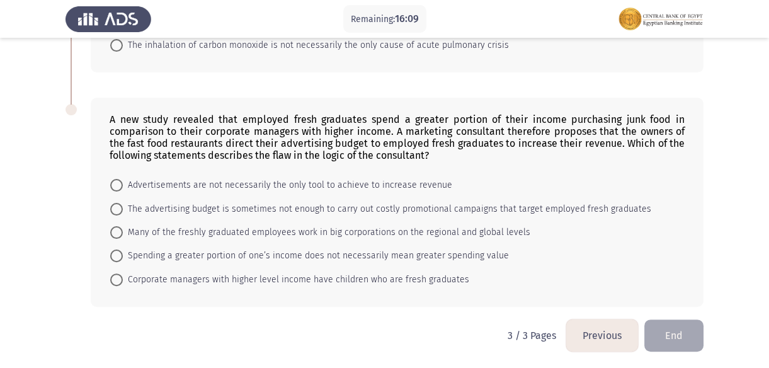
scroll to position [805, 0]
click at [204, 189] on span "Advertisements are not necessarily the only tool to achieve to increase revenue" at bounding box center [287, 184] width 329 height 15
click at [123, 189] on input "Advertisements are not necessarily the only tool to achieve to increase revenue" at bounding box center [116, 184] width 13 height 13
radio input "true"
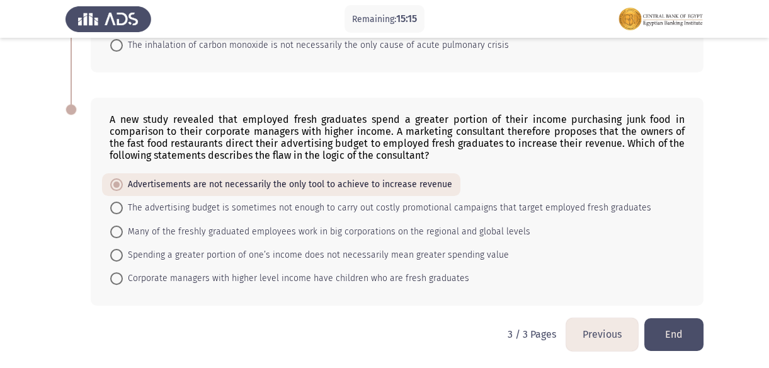
click at [673, 333] on button "End" at bounding box center [673, 334] width 59 height 32
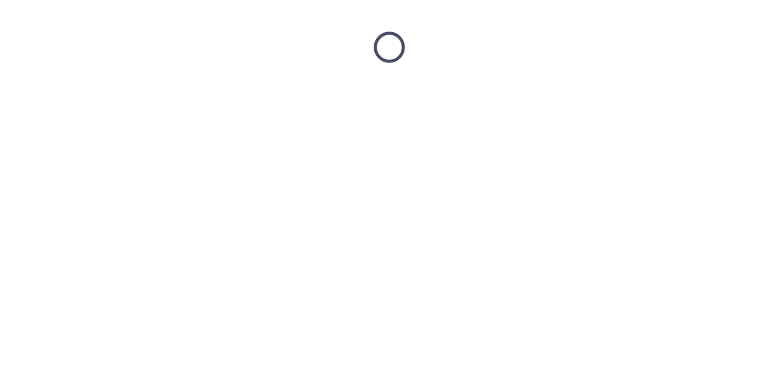
scroll to position [0, 0]
